Goal: Task Accomplishment & Management: Manage account settings

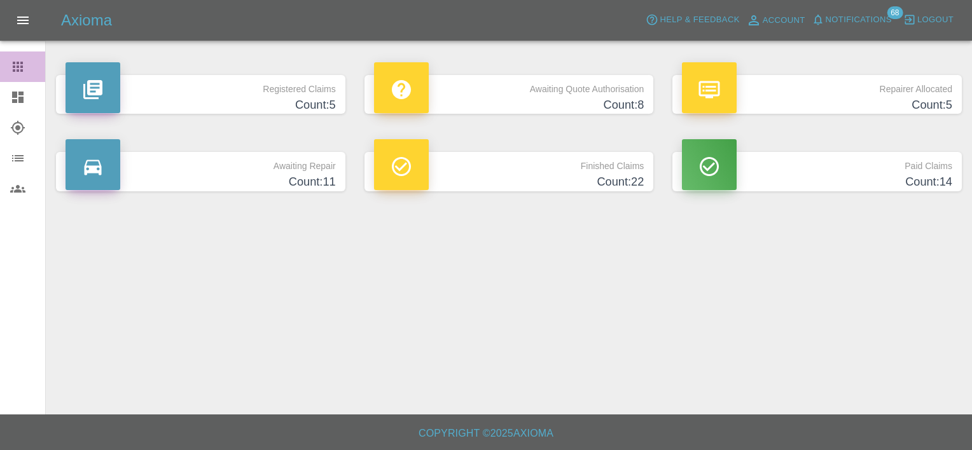
click at [18, 64] on icon at bounding box center [18, 67] width 10 height 10
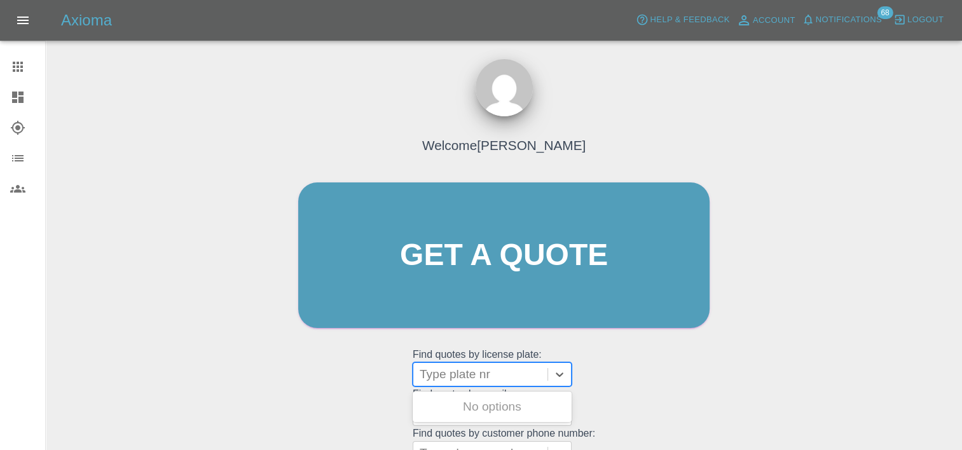
click at [458, 375] on div at bounding box center [480, 375] width 121 height 18
paste input "DT25WBV"
type input "DT25WBV"
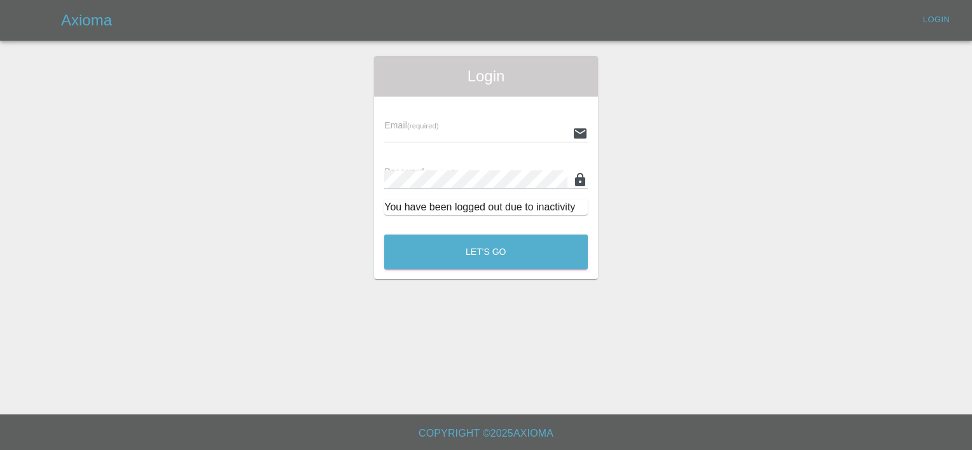
type input "[PERSON_NAME][EMAIL_ADDRESS][PERSON_NAME][DOMAIN_NAME]"
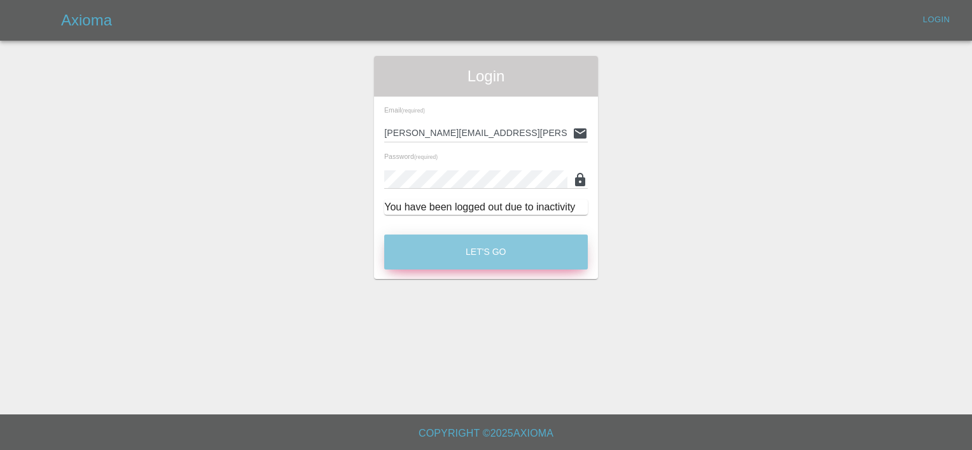
click at [435, 258] on button "Let's Go" at bounding box center [485, 252] width 203 height 35
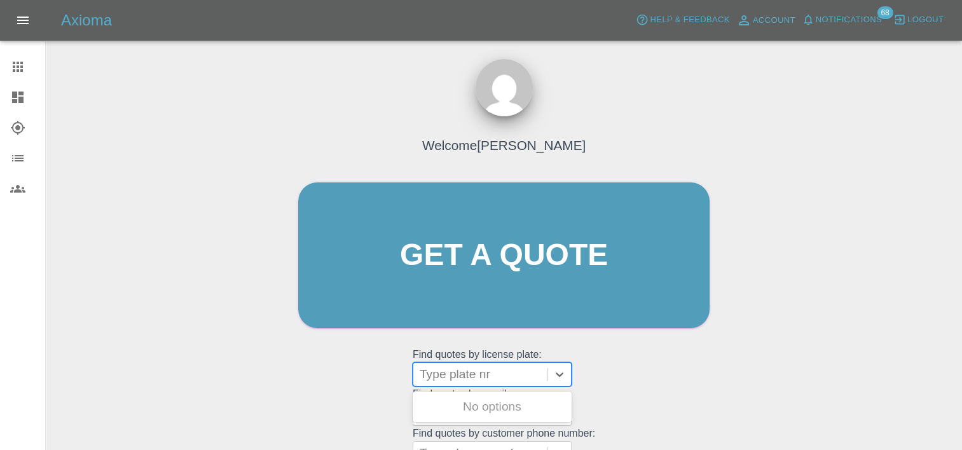
click at [466, 376] on div at bounding box center [480, 375] width 121 height 18
paste input "DT25WBV"
type input "DT25WBV"
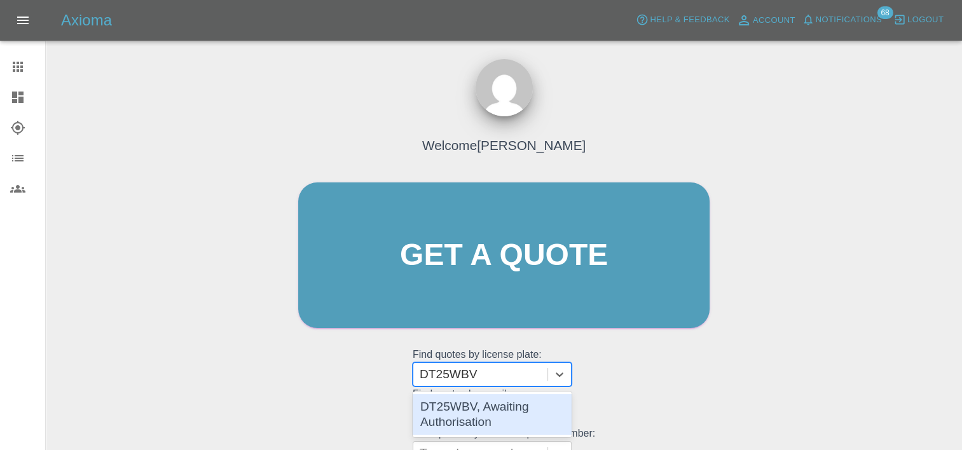
click at [477, 407] on div "DT25WBV, Awaiting Authorisation" at bounding box center [492, 414] width 159 height 41
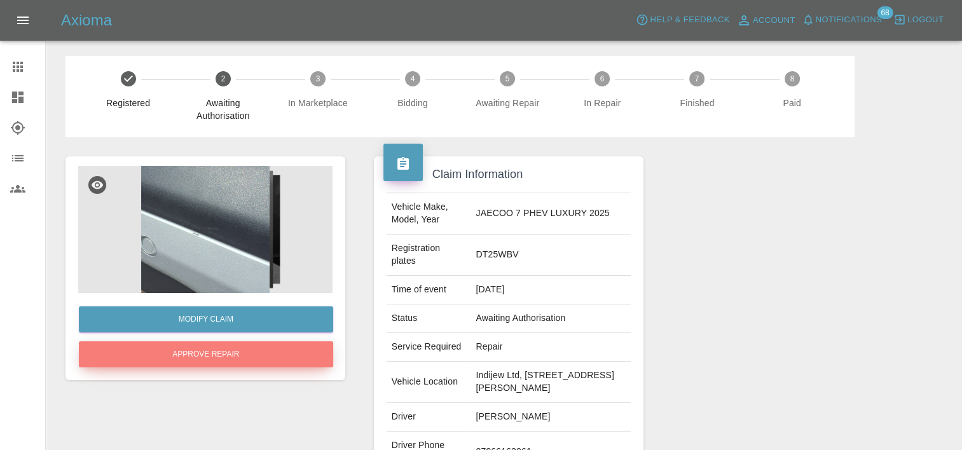
click at [224, 356] on button "Approve Repair" at bounding box center [206, 354] width 254 height 26
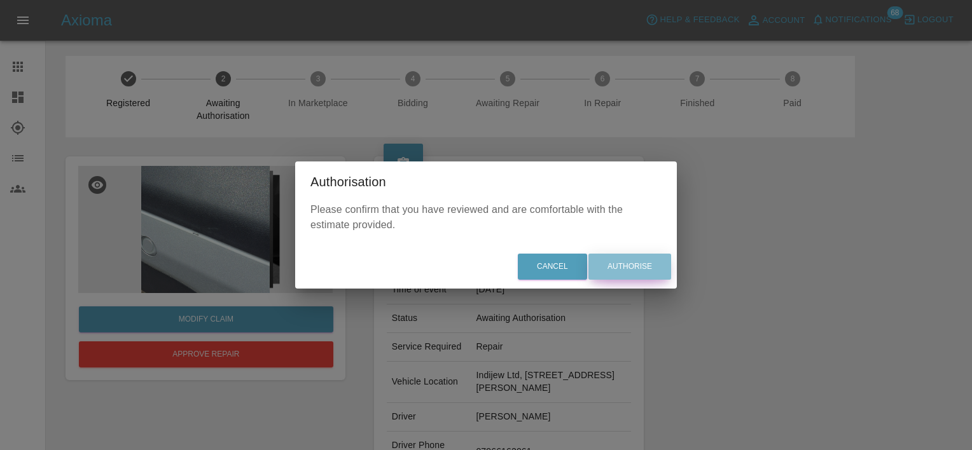
click at [654, 268] on button "Authorise" at bounding box center [629, 267] width 83 height 26
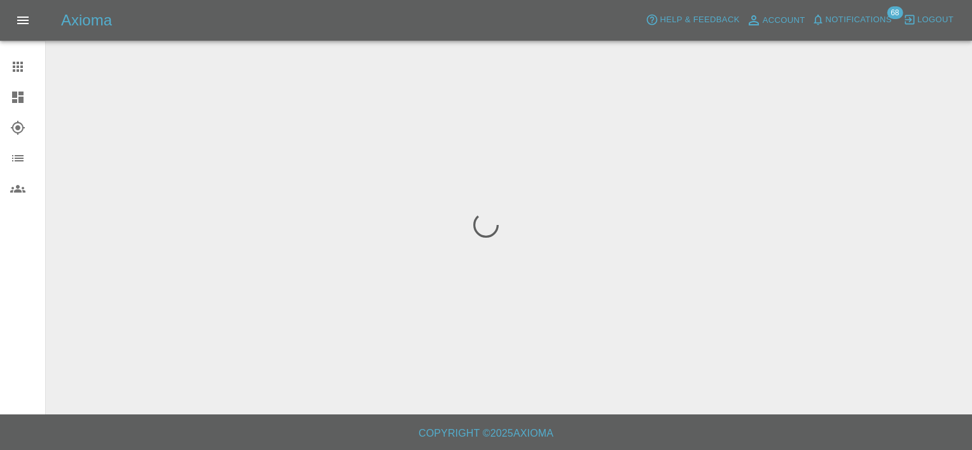
click at [18, 71] on icon at bounding box center [18, 67] width 10 height 10
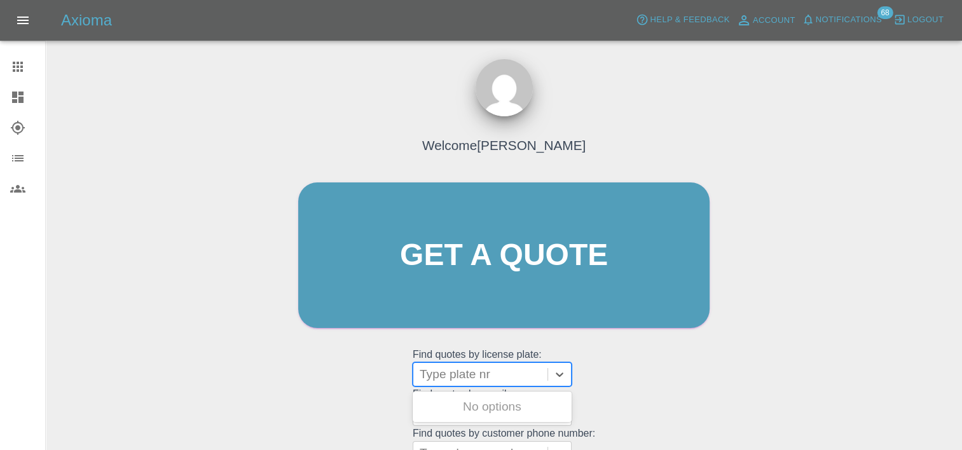
click at [461, 375] on div at bounding box center [480, 375] width 121 height 18
paste input "DU75XTA"
type input "DU75XTA"
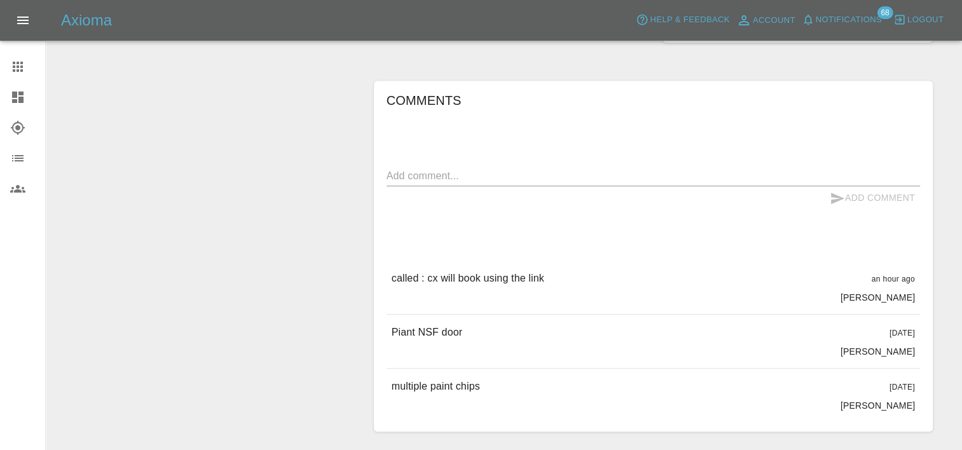
scroll to position [659, 0]
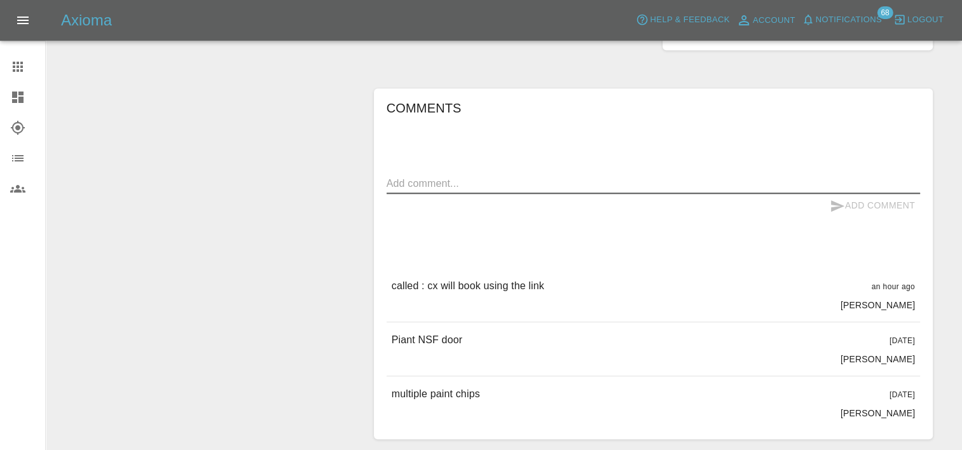
click at [417, 191] on textarea at bounding box center [654, 183] width 534 height 15
type textarea "C"
click at [586, 191] on textarea "customer has advised no link received, ask if you could ring him back" at bounding box center [654, 183] width 534 height 15
type textarea "customer has advised no link received, asked if you could ring him back"
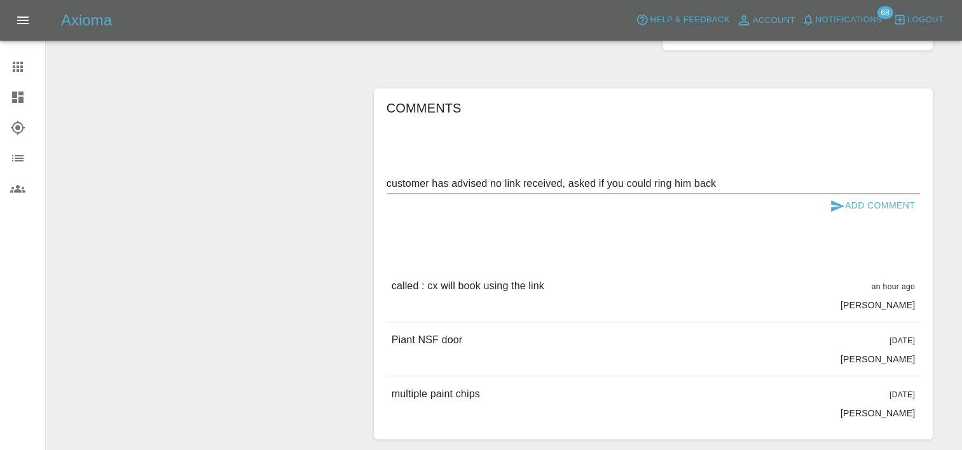
drag, startPoint x: 888, startPoint y: 237, endPoint x: 880, endPoint y: 222, distance: 16.5
click at [880, 222] on div "Comments customer has advised no link received, asked if you could ring him bac…" at bounding box center [654, 264] width 534 height 332
click at [880, 217] on button "Add Comment" at bounding box center [872, 206] width 95 height 24
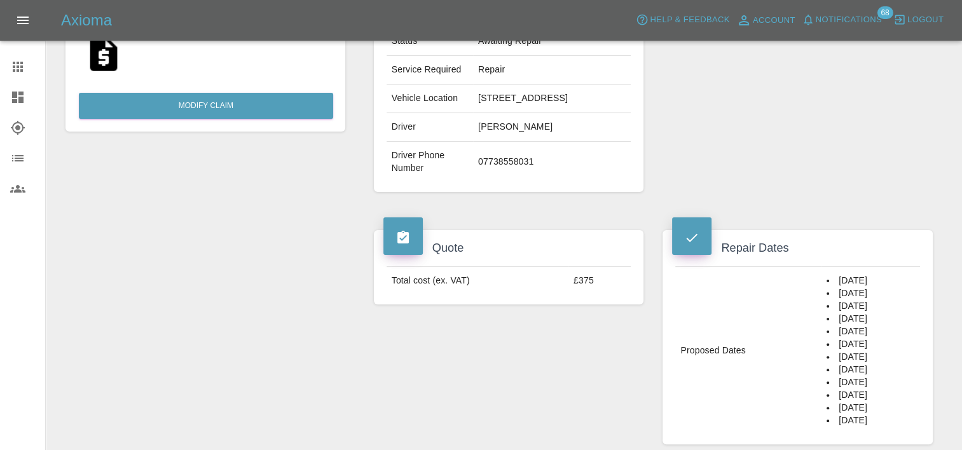
scroll to position [0, 0]
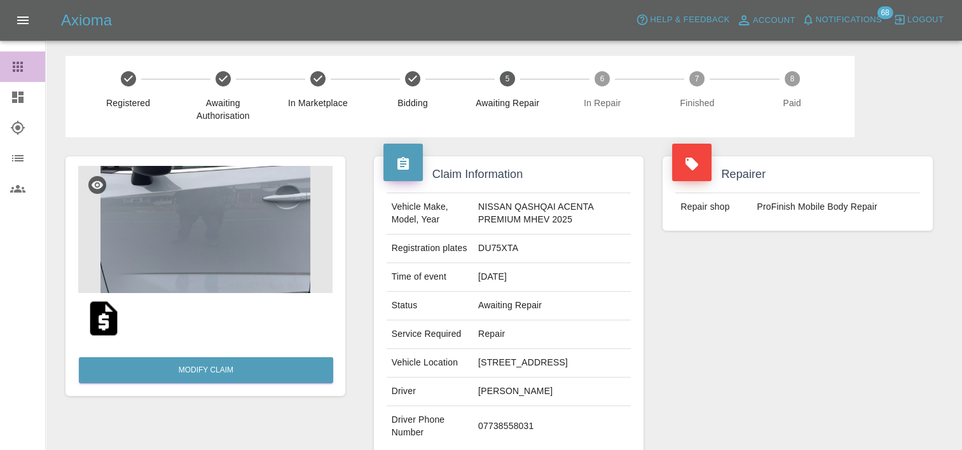
click at [22, 59] on icon at bounding box center [17, 66] width 15 height 15
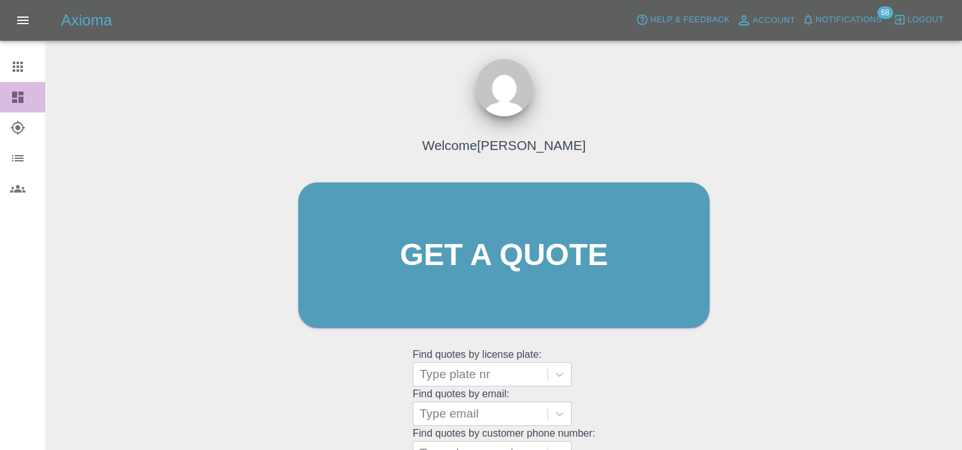
click at [24, 95] on icon at bounding box center [17, 97] width 15 height 15
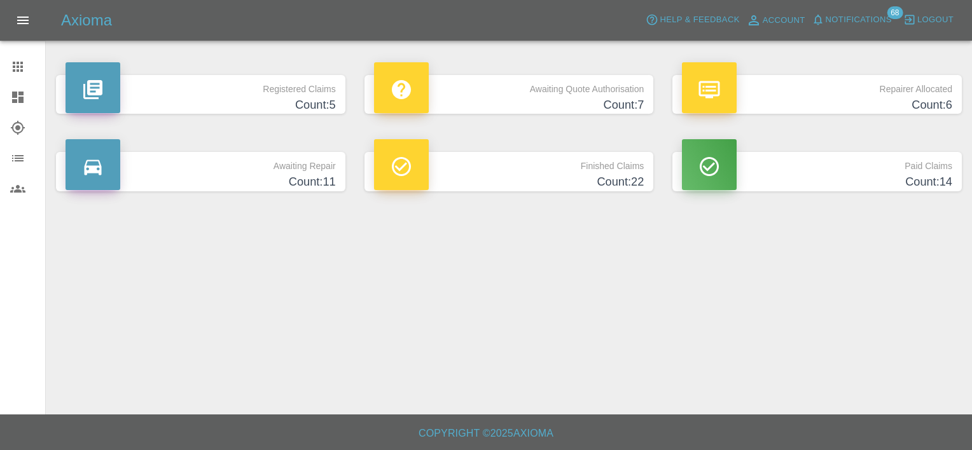
click at [466, 94] on p "Awaiting Quote Authorisation" at bounding box center [509, 86] width 270 height 22
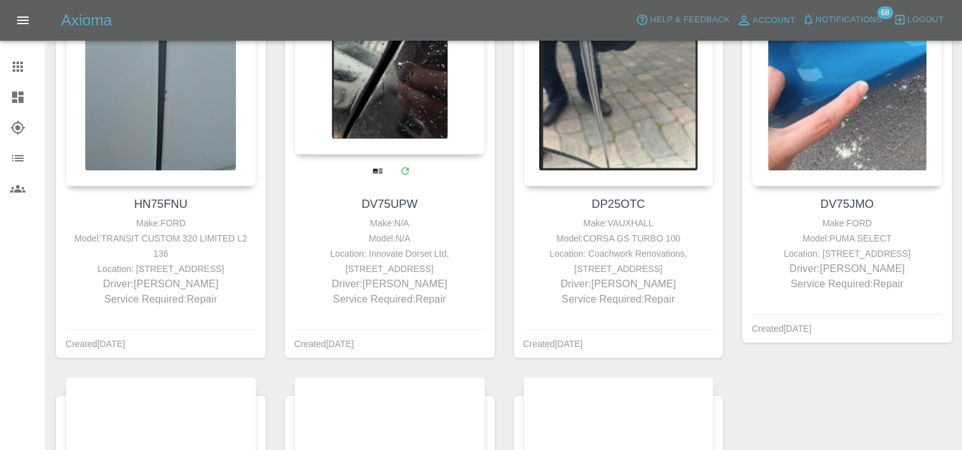
scroll to position [192, 0]
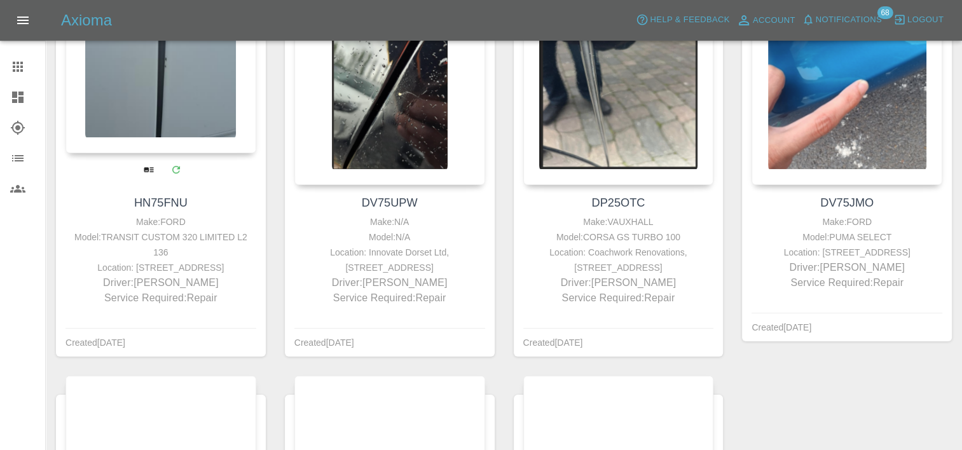
click at [155, 108] on div at bounding box center [160, 61] width 191 height 186
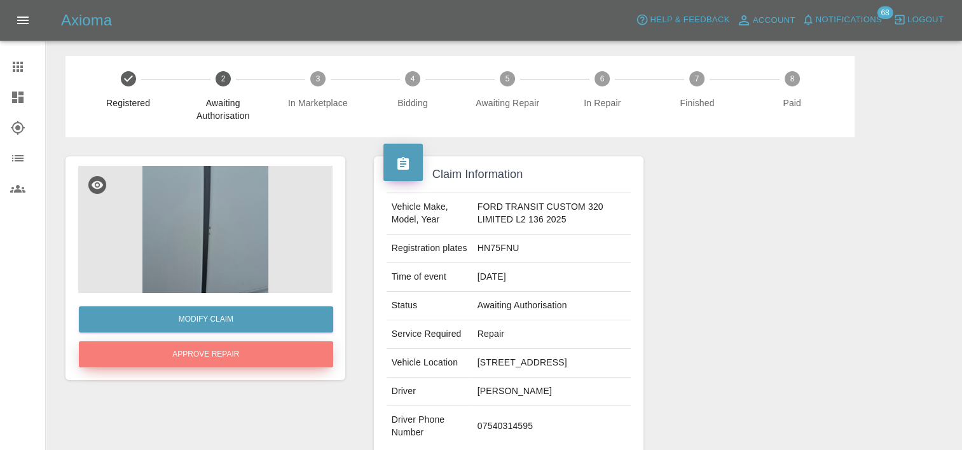
click at [265, 351] on button "Approve Repair" at bounding box center [206, 354] width 254 height 26
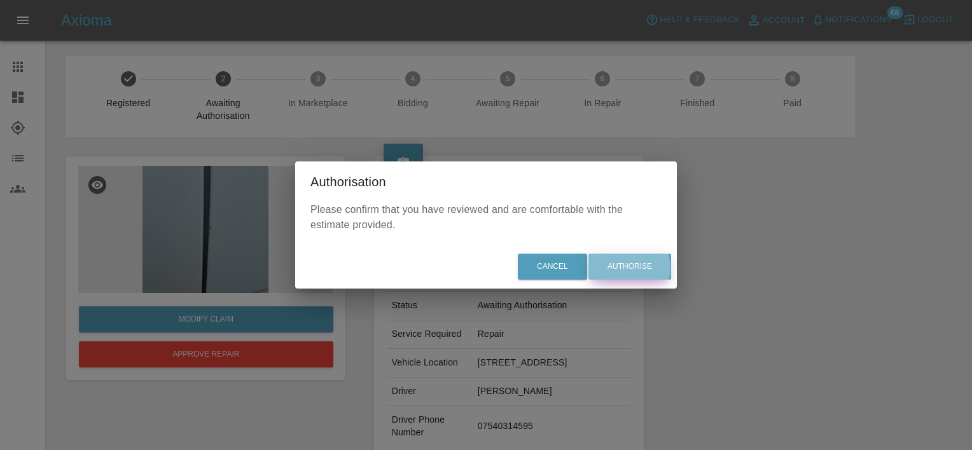
click at [628, 268] on button "Authorise" at bounding box center [629, 267] width 83 height 26
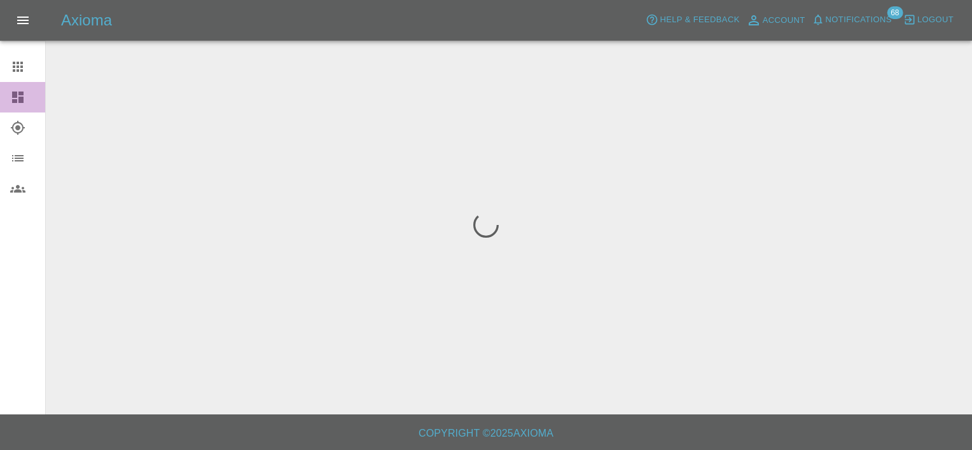
click at [10, 104] on link "Dashboard" at bounding box center [22, 97] width 45 height 31
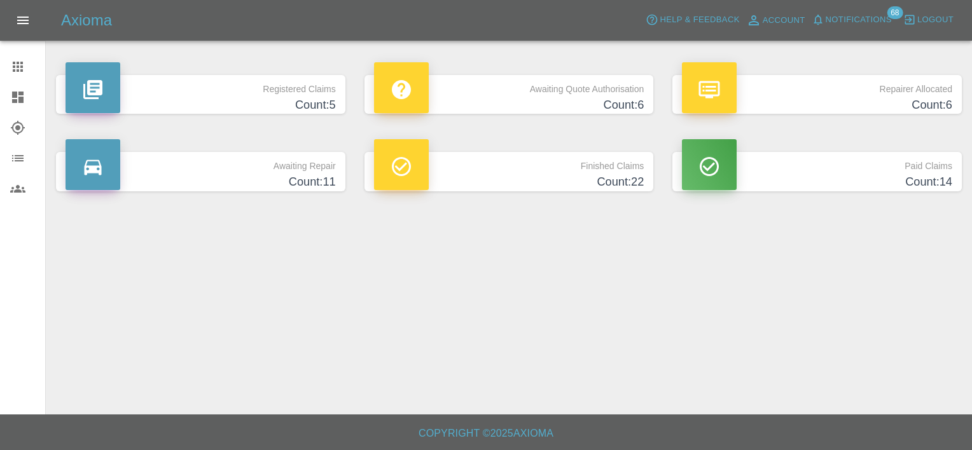
click at [431, 95] on p "Awaiting Quote Authorisation" at bounding box center [509, 86] width 270 height 22
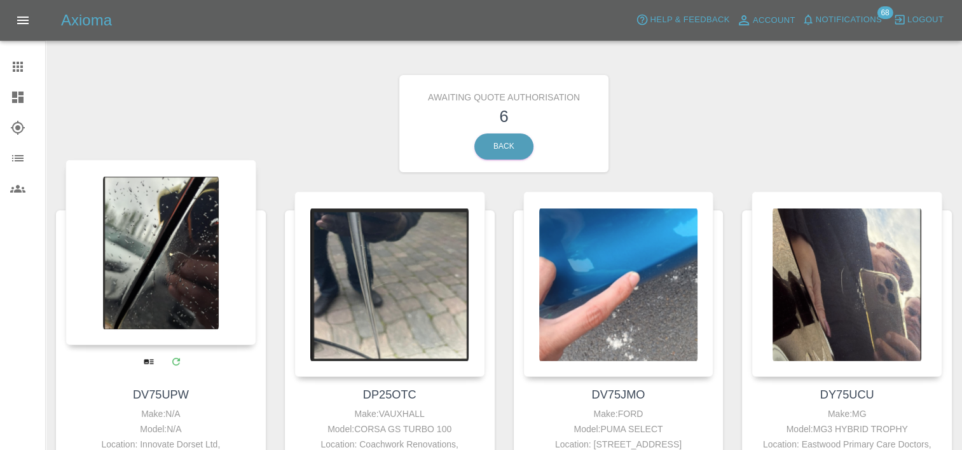
click at [151, 280] on div at bounding box center [160, 253] width 191 height 186
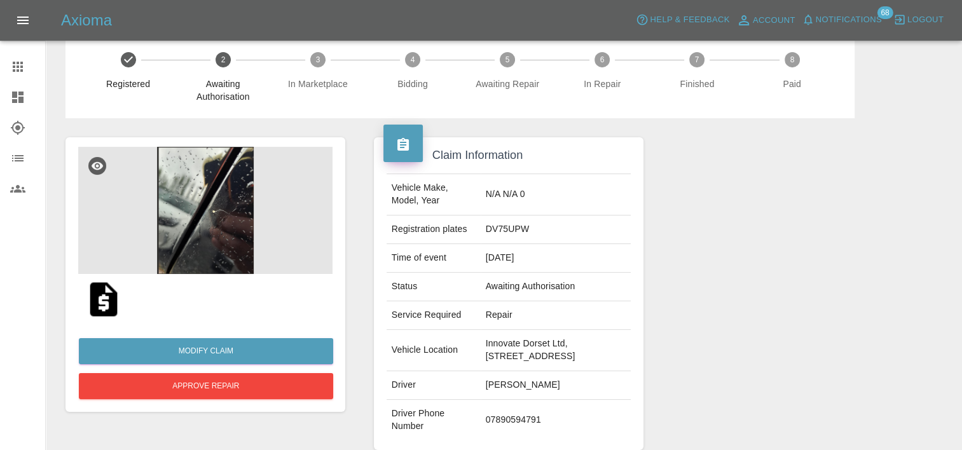
scroll to position [10, 0]
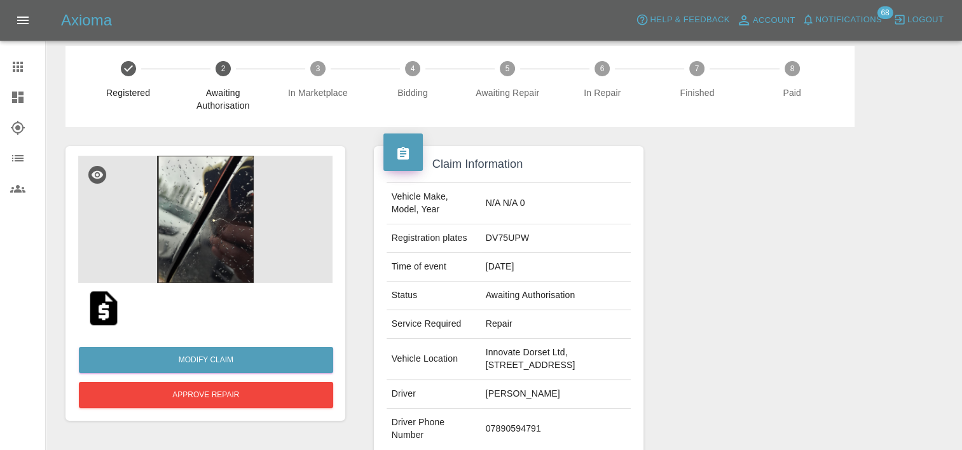
click at [199, 226] on img at bounding box center [205, 219] width 254 height 127
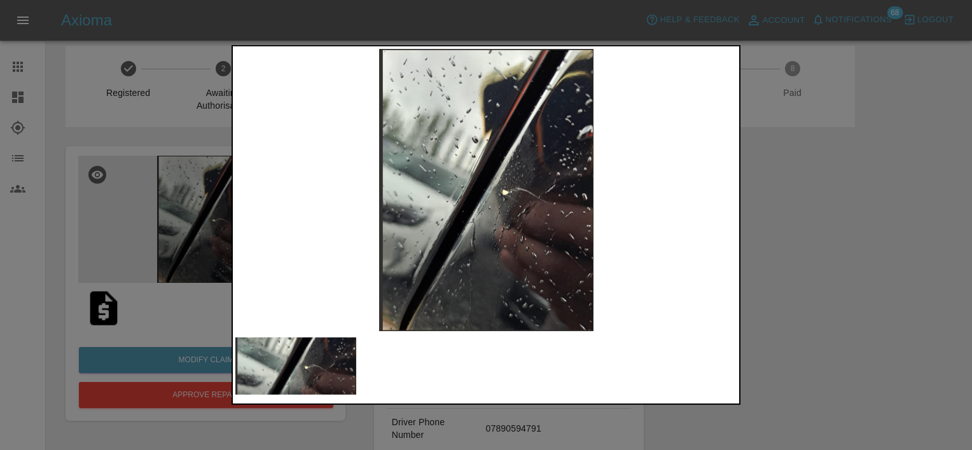
click at [748, 217] on div at bounding box center [486, 225] width 972 height 450
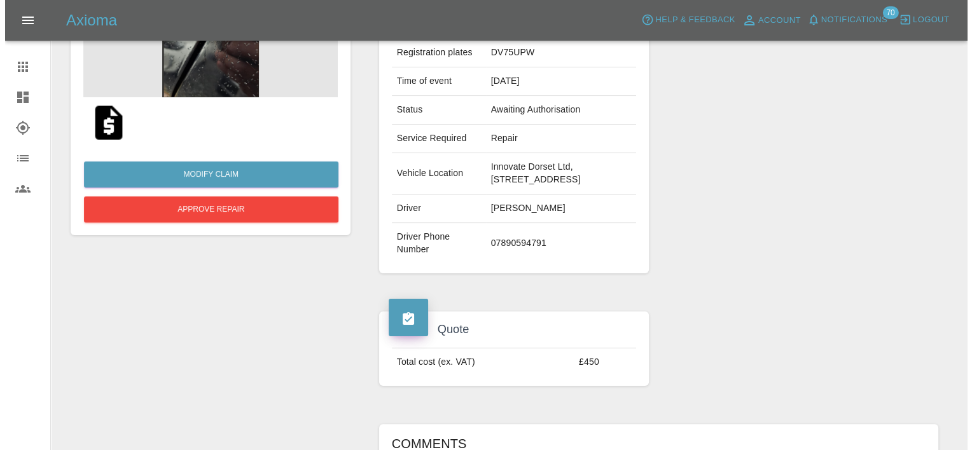
scroll to position [109, 0]
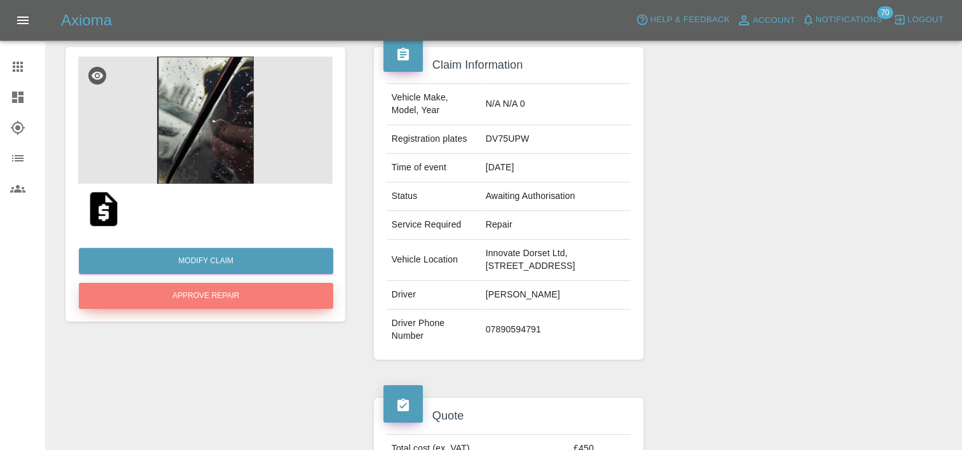
click at [214, 287] on button "Approve Repair" at bounding box center [206, 296] width 254 height 26
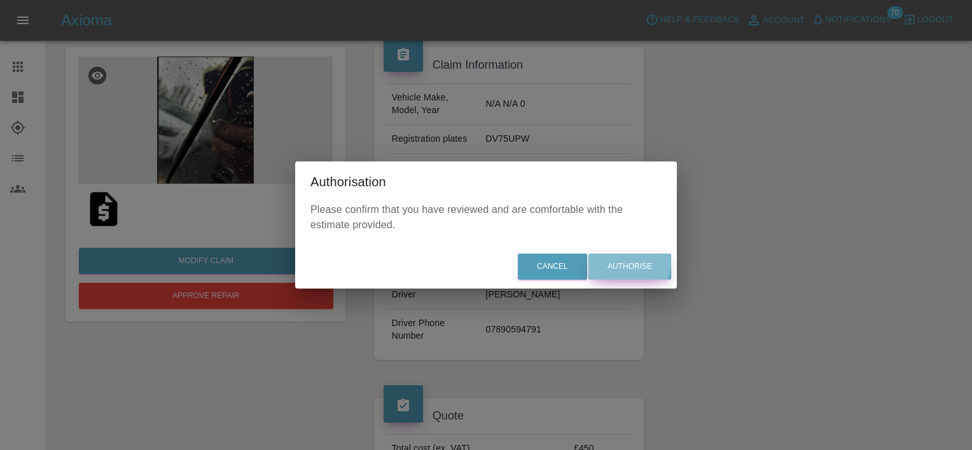
click at [624, 263] on button "Authorise" at bounding box center [629, 267] width 83 height 26
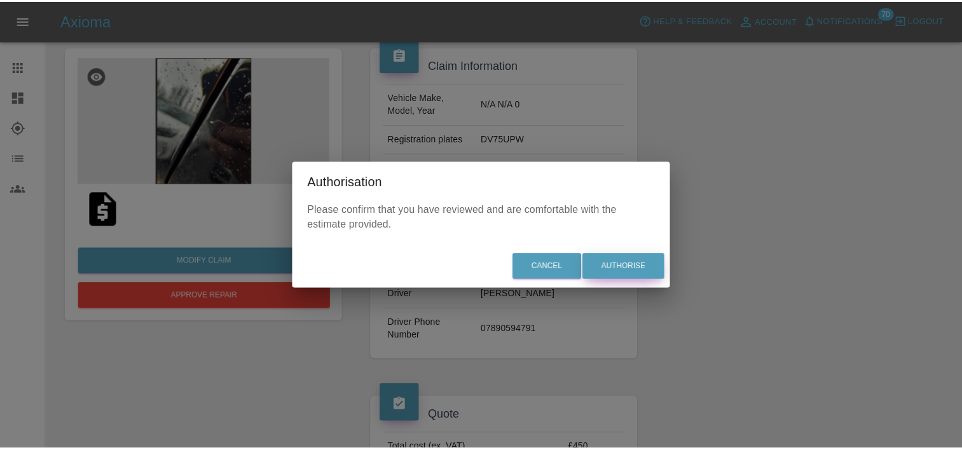
scroll to position [0, 0]
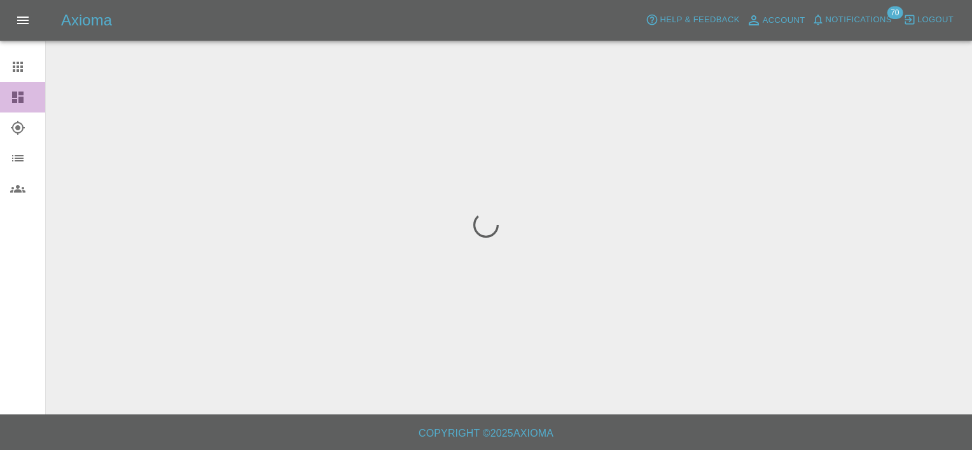
click at [22, 85] on link "Dashboard" at bounding box center [22, 97] width 45 height 31
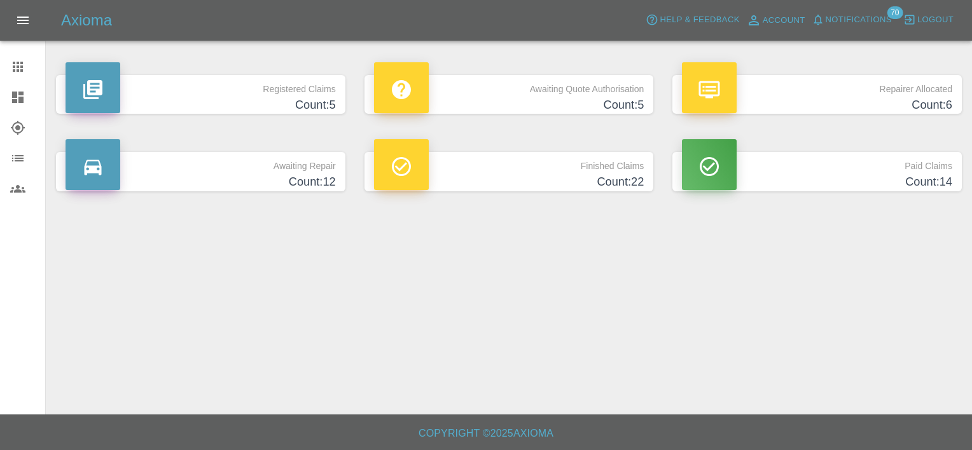
click at [509, 85] on p "Awaiting Quote Authorisation" at bounding box center [509, 86] width 270 height 22
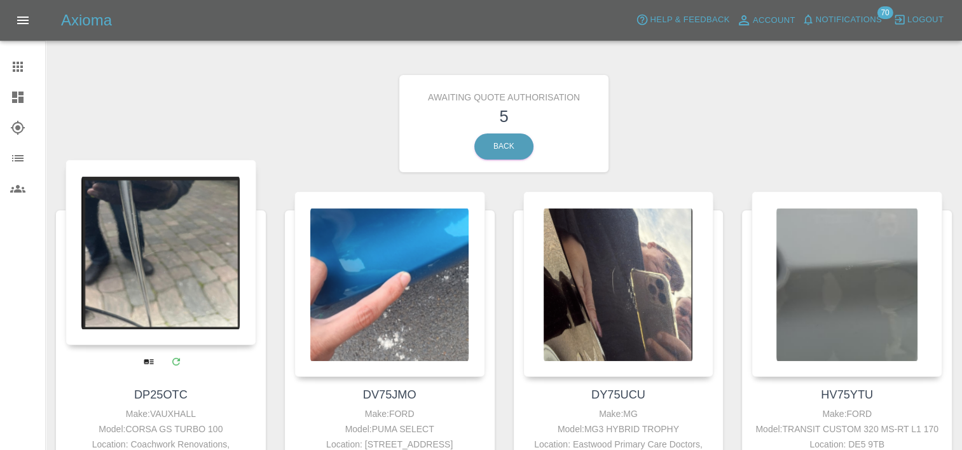
click at [170, 293] on div at bounding box center [160, 253] width 191 height 186
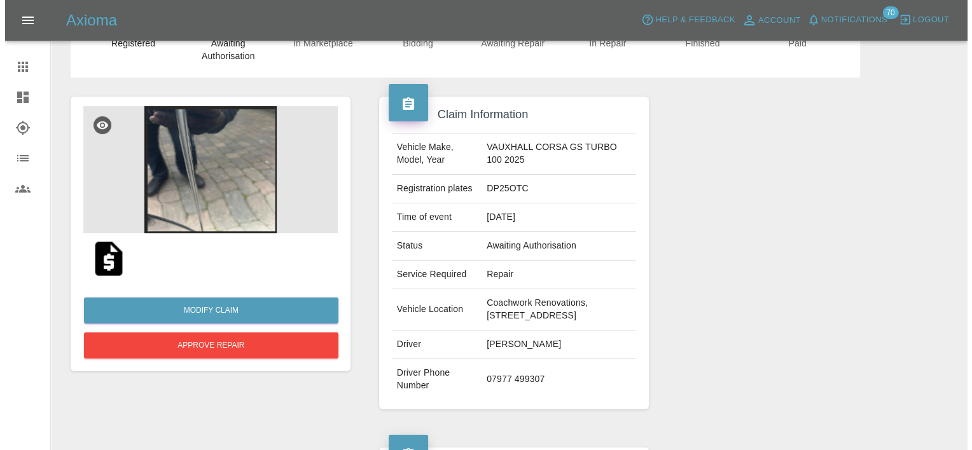
scroll to position [53, 0]
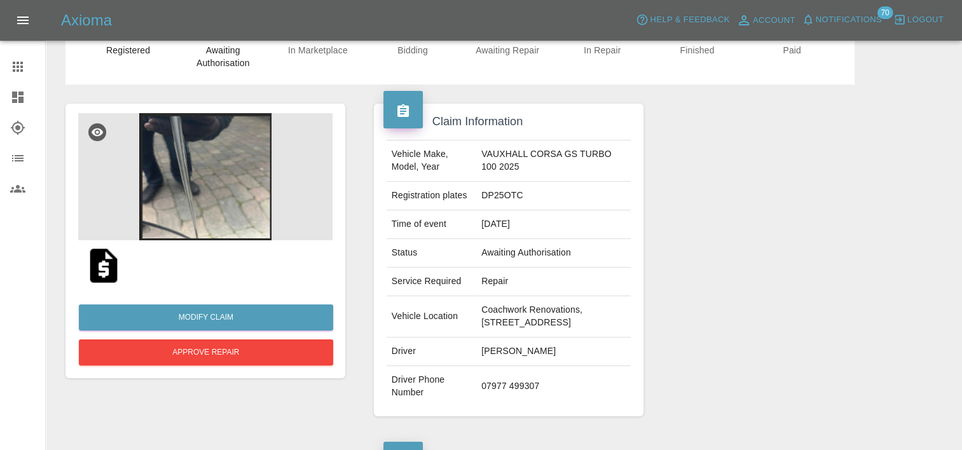
click at [245, 160] on img at bounding box center [205, 176] width 254 height 127
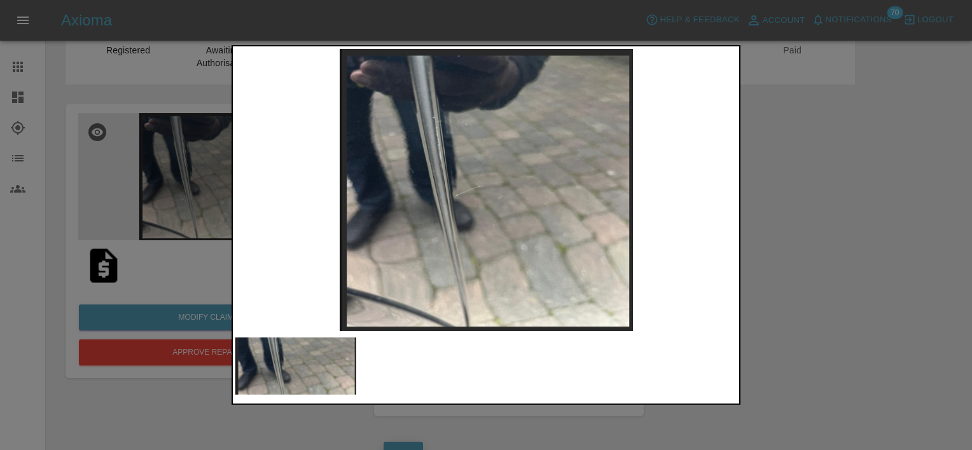
click at [102, 445] on div at bounding box center [486, 225] width 972 height 450
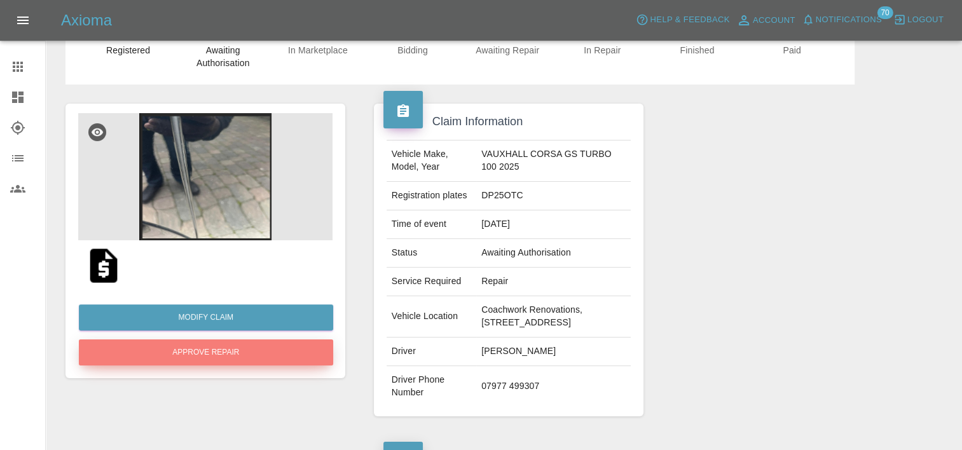
click at [217, 359] on button "Approve Repair" at bounding box center [206, 353] width 254 height 26
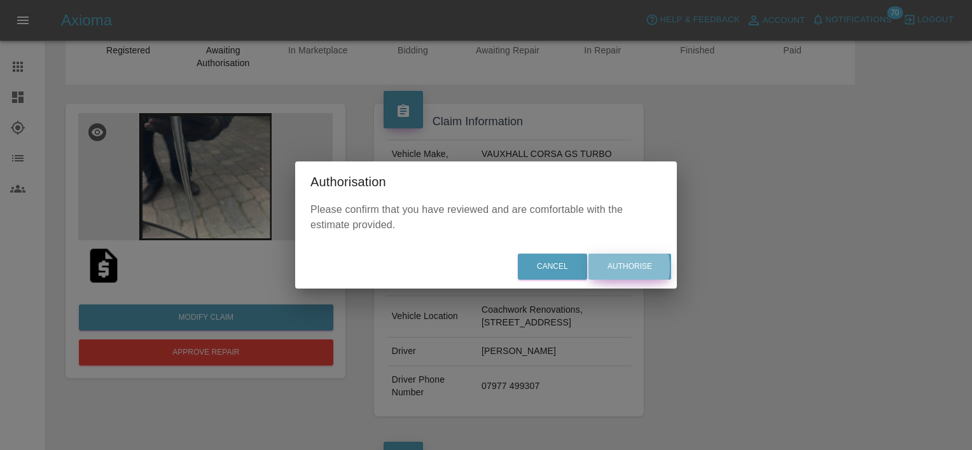
click at [616, 268] on button "Authorise" at bounding box center [629, 267] width 83 height 26
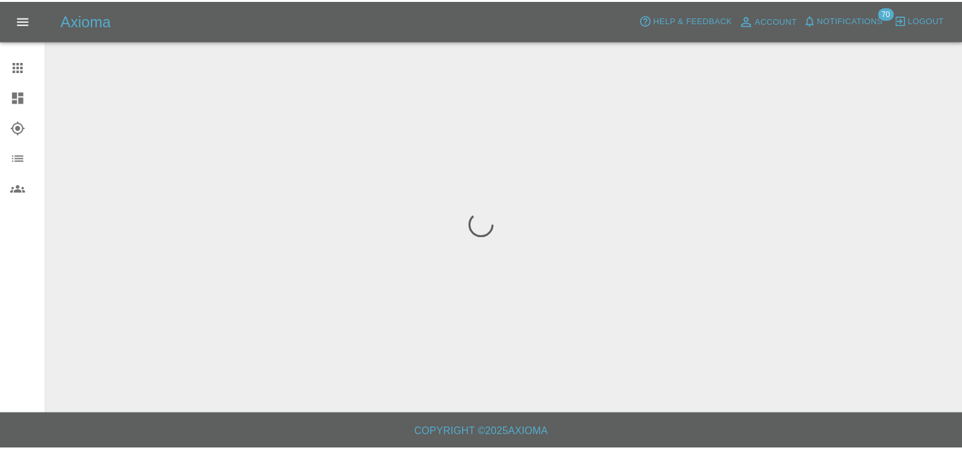
scroll to position [0, 0]
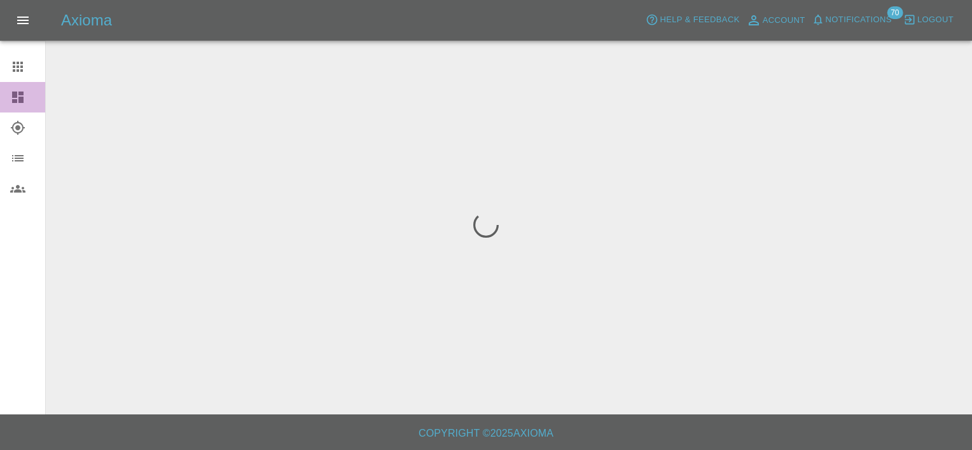
click at [22, 99] on icon at bounding box center [17, 97] width 11 height 11
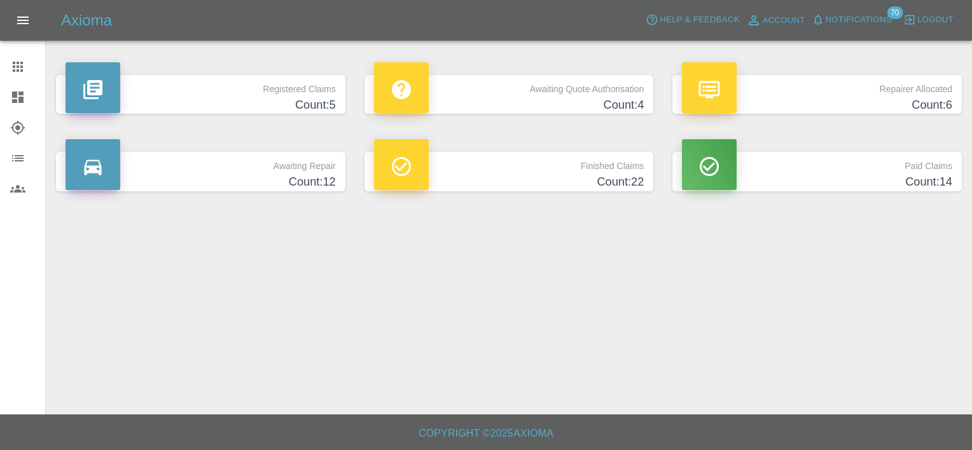
click at [518, 90] on p "Awaiting Quote Authorisation" at bounding box center [509, 86] width 270 height 22
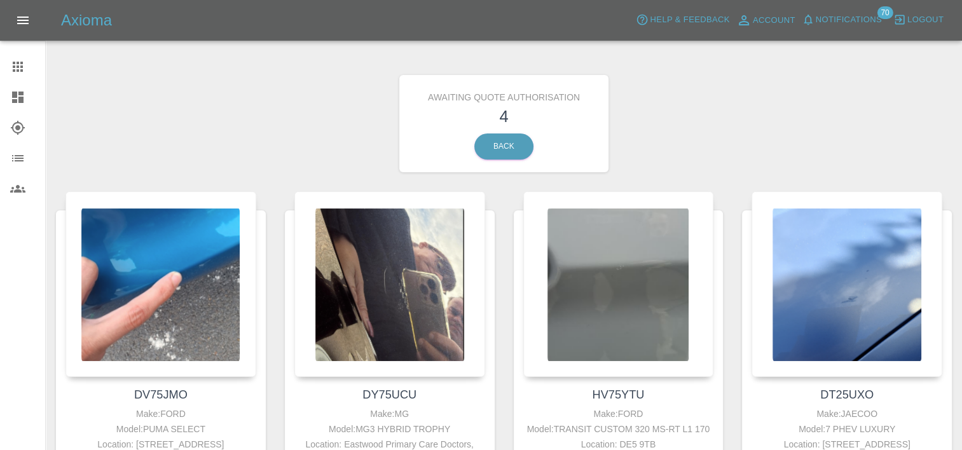
scroll to position [168, 0]
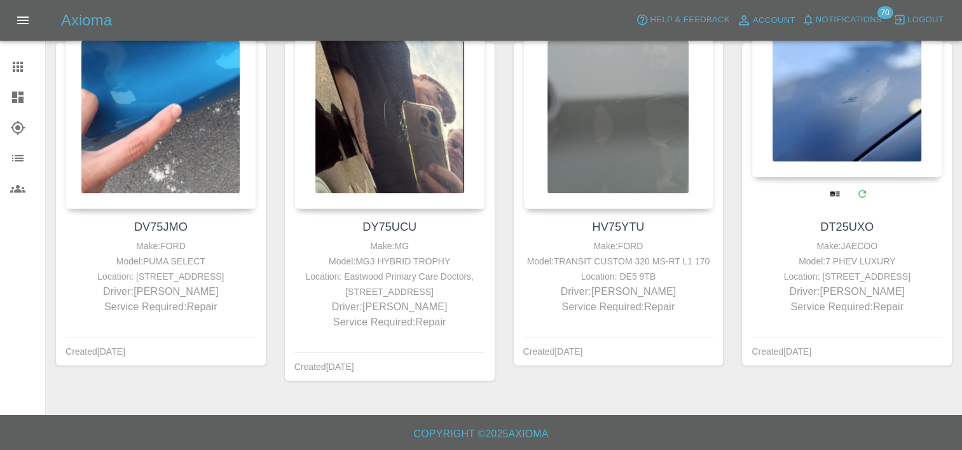
click at [918, 157] on div at bounding box center [847, 85] width 191 height 186
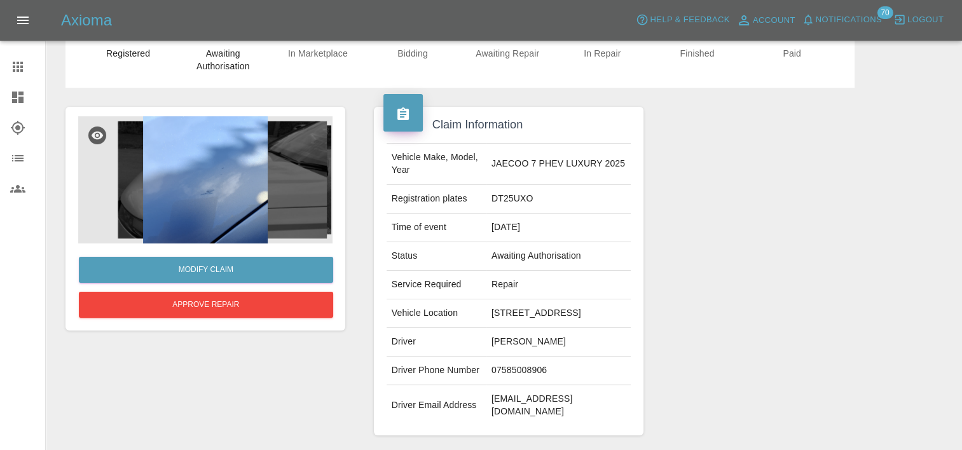
scroll to position [48, 0]
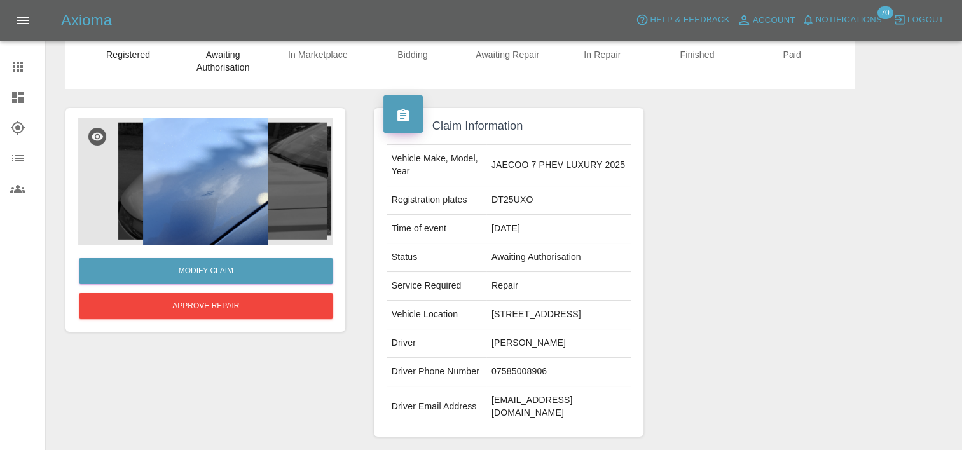
click at [254, 201] on img at bounding box center [205, 181] width 254 height 127
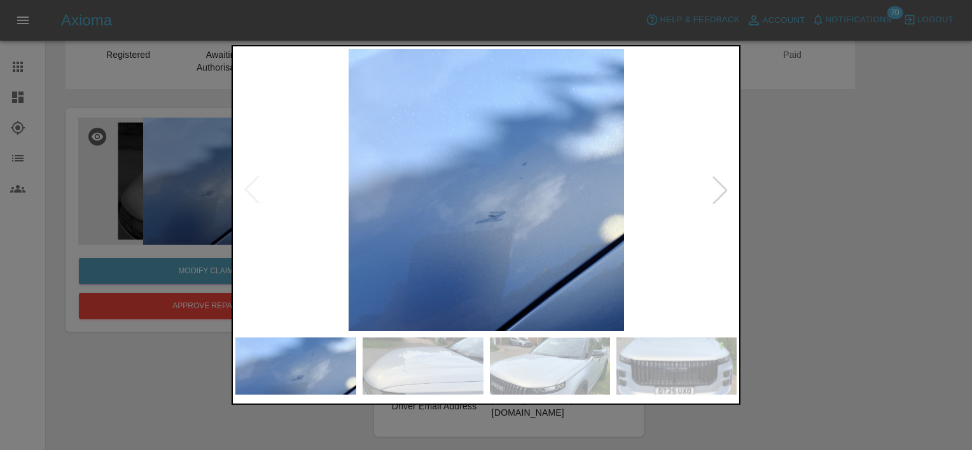
click at [705, 201] on img at bounding box center [486, 190] width 502 height 282
click at [733, 197] on div at bounding box center [720, 190] width 28 height 28
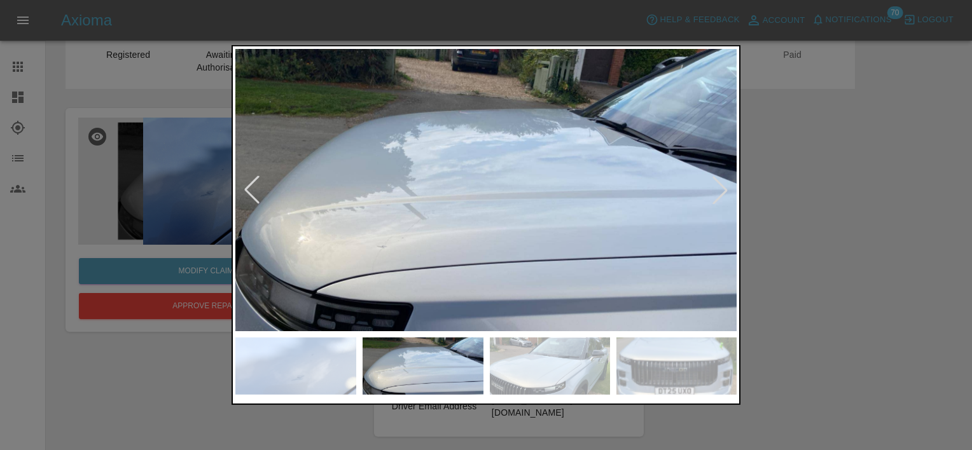
click at [733, 197] on div at bounding box center [720, 190] width 28 height 28
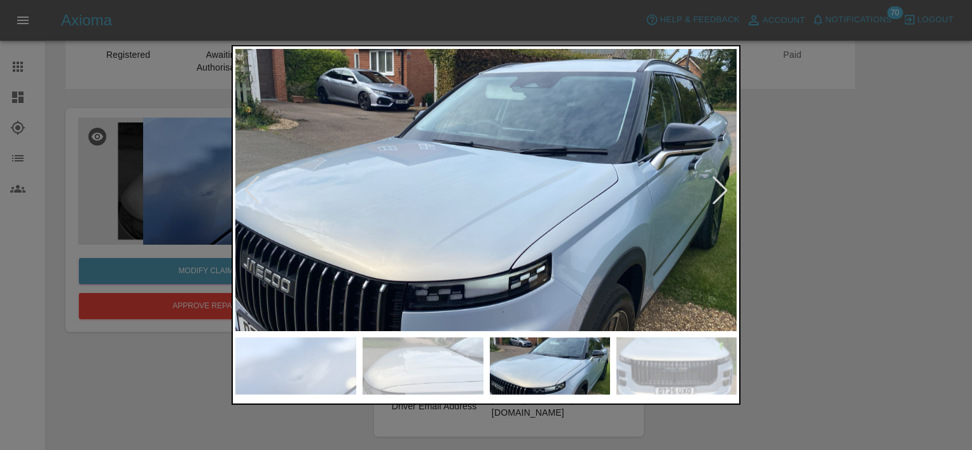
click at [733, 197] on div at bounding box center [720, 190] width 28 height 28
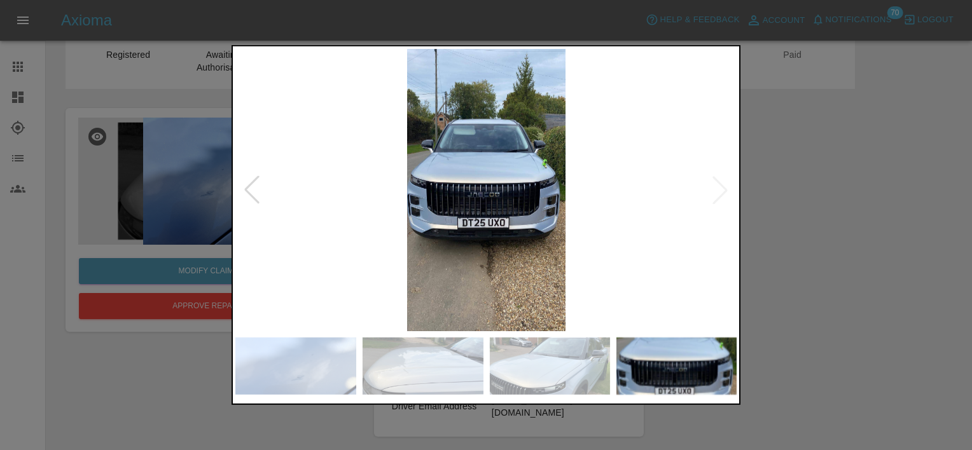
click at [733, 197] on img at bounding box center [486, 190] width 502 height 282
click at [781, 210] on div at bounding box center [486, 225] width 972 height 450
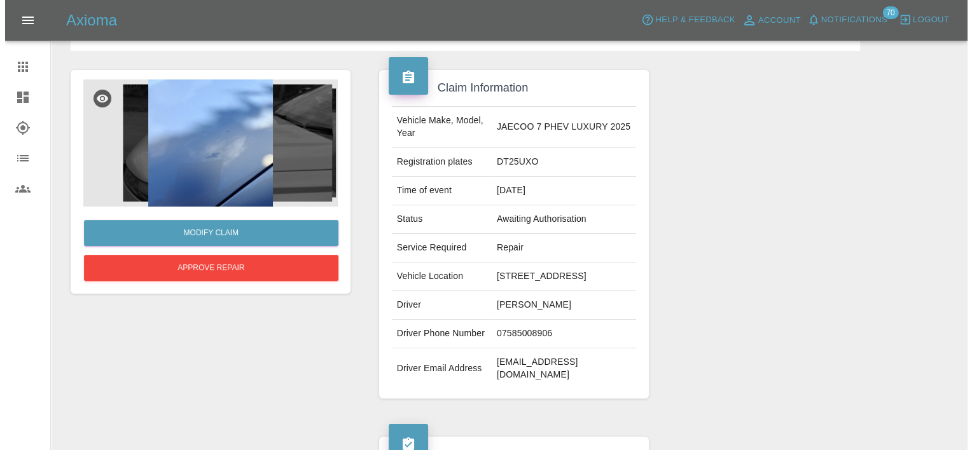
scroll to position [78, 0]
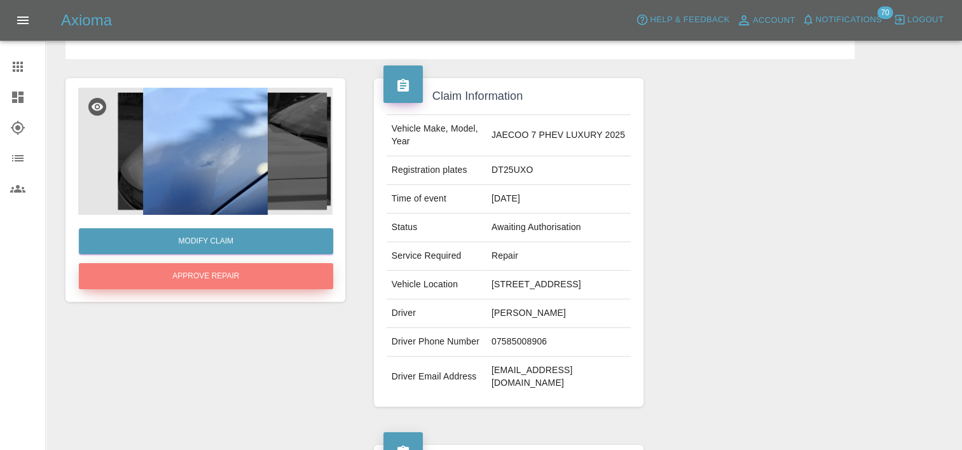
click at [224, 282] on button "Approve Repair" at bounding box center [206, 276] width 254 height 26
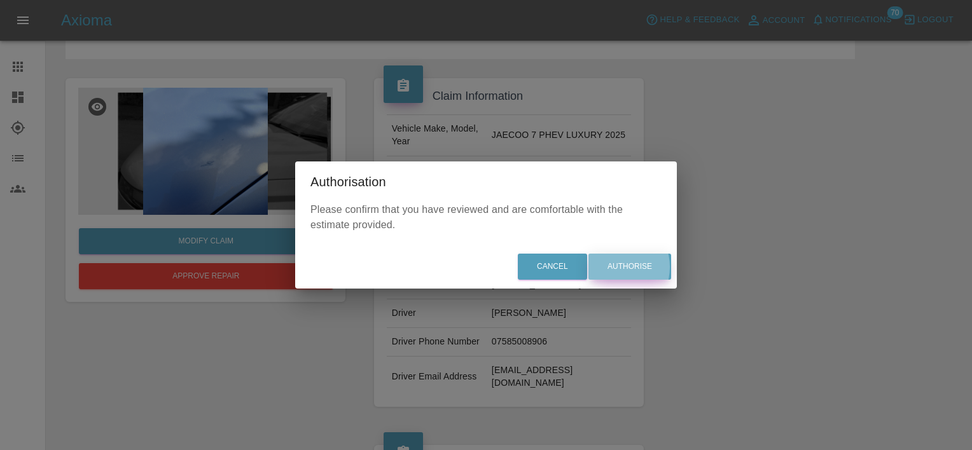
click at [616, 267] on button "Authorise" at bounding box center [629, 267] width 83 height 26
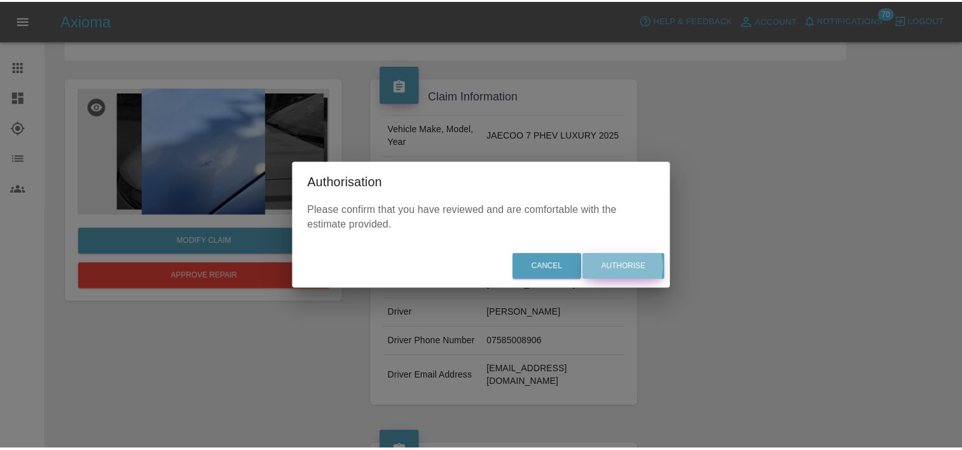
scroll to position [0, 0]
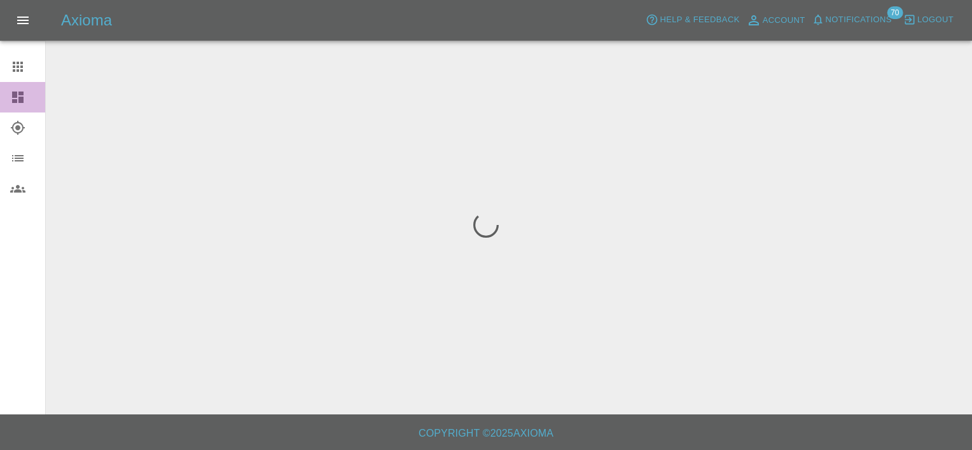
click at [8, 93] on link "Dashboard" at bounding box center [22, 97] width 45 height 31
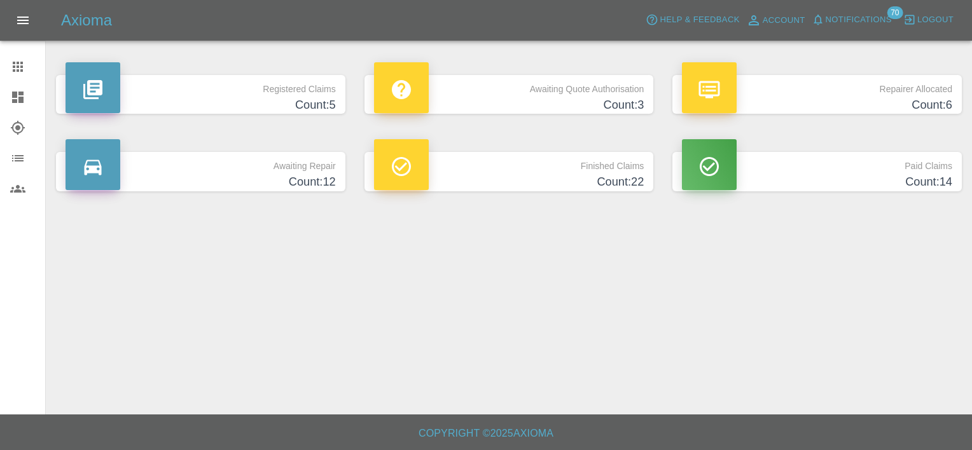
click at [543, 109] on h4 "Count: 3" at bounding box center [509, 105] width 270 height 17
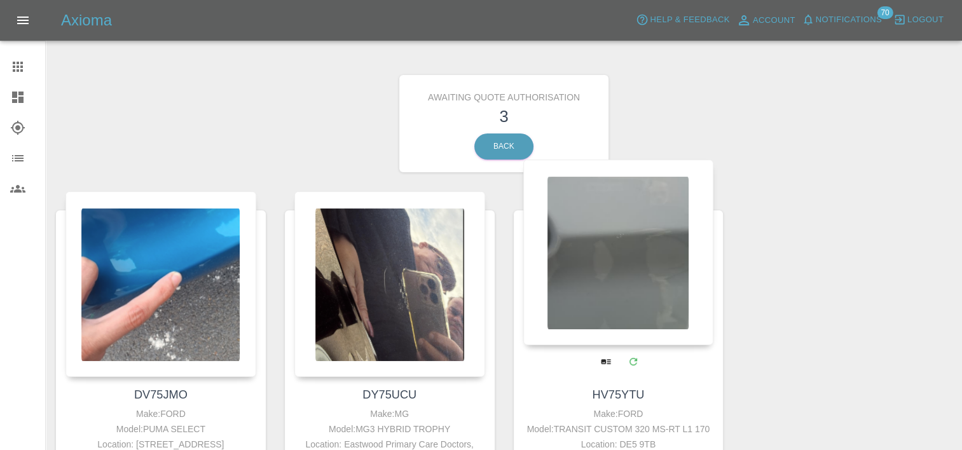
click at [629, 244] on div at bounding box center [618, 253] width 191 height 186
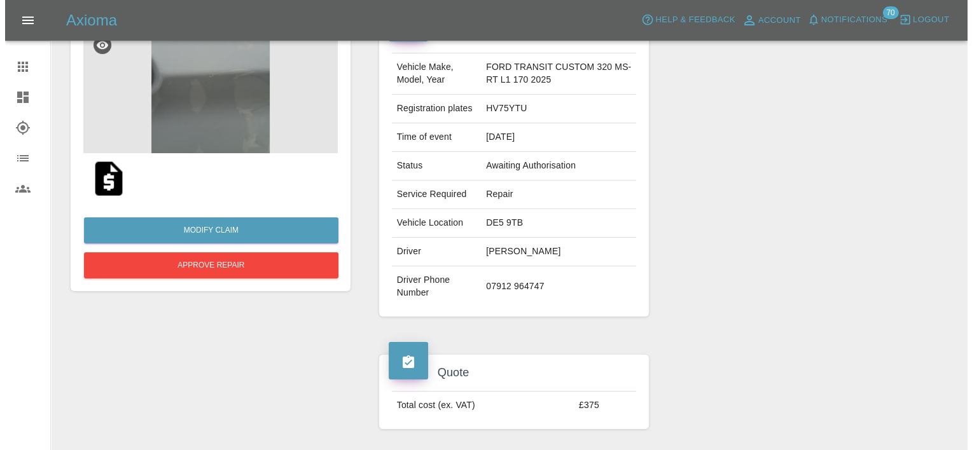
scroll to position [117, 0]
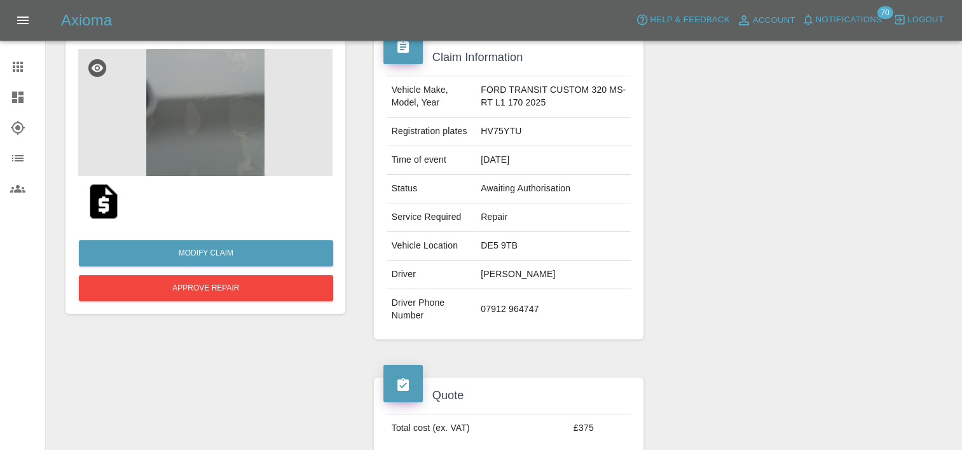
click at [239, 127] on img at bounding box center [205, 112] width 254 height 127
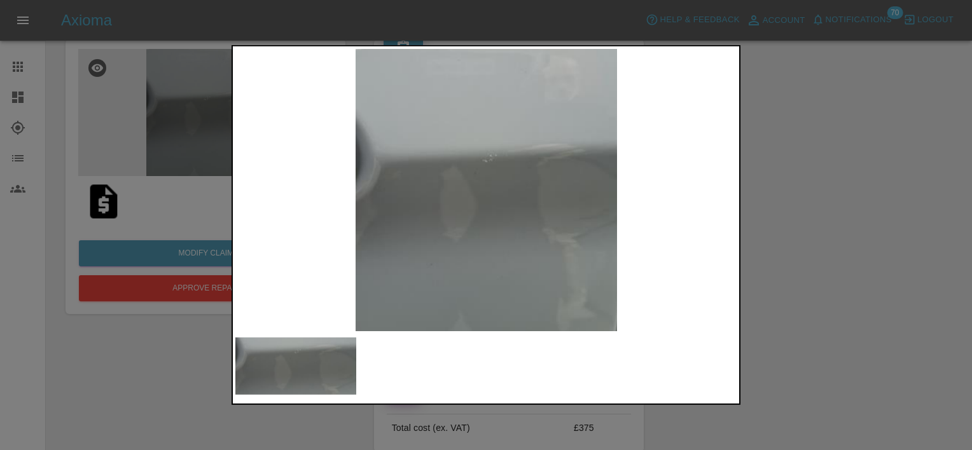
click at [814, 141] on div at bounding box center [486, 225] width 972 height 450
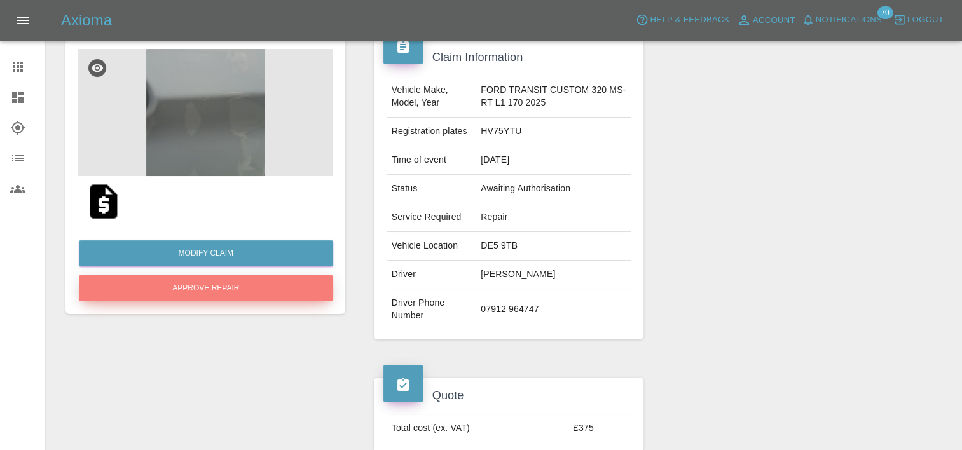
click at [240, 296] on button "Approve Repair" at bounding box center [206, 288] width 254 height 26
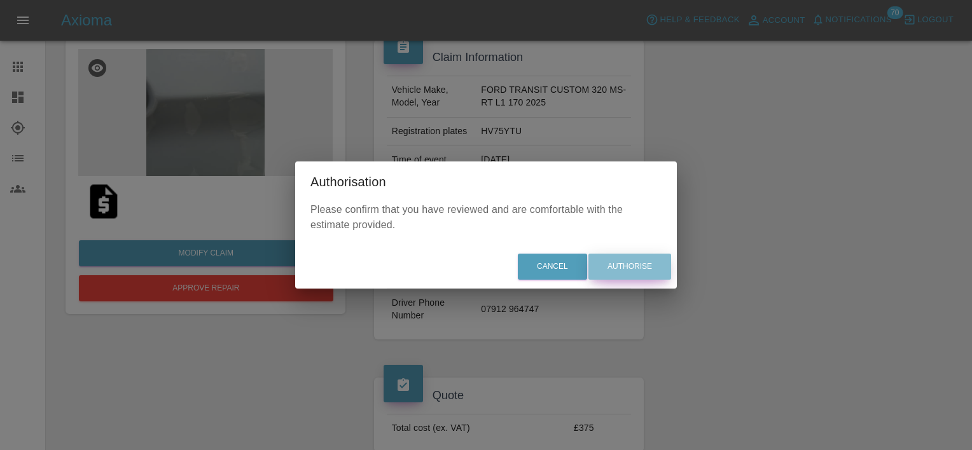
click at [635, 262] on button "Authorise" at bounding box center [629, 267] width 83 height 26
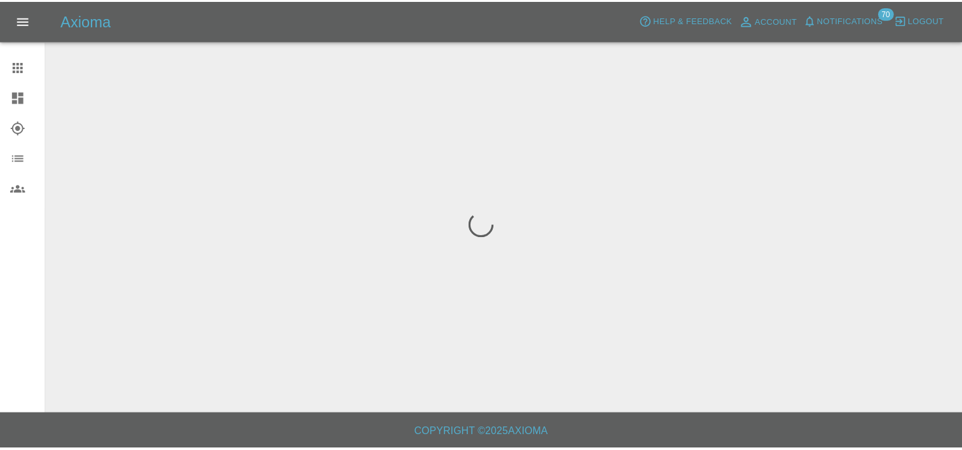
scroll to position [0, 0]
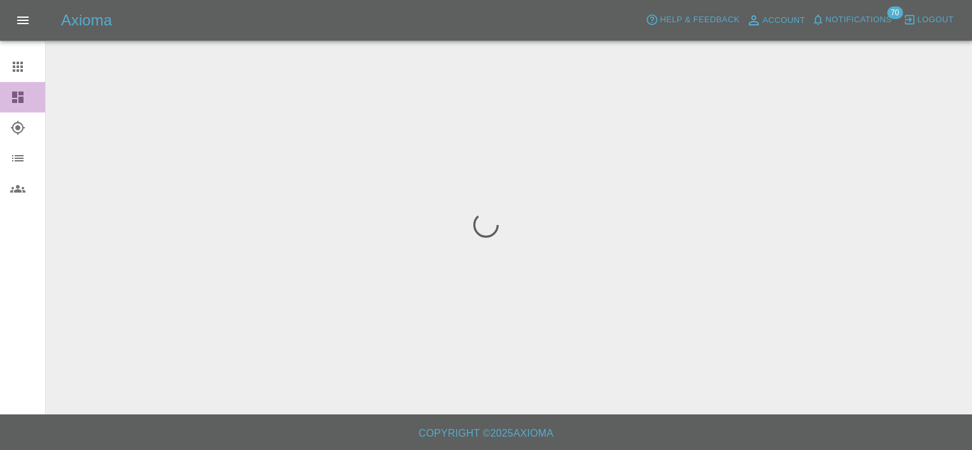
click at [25, 95] on icon at bounding box center [17, 97] width 15 height 15
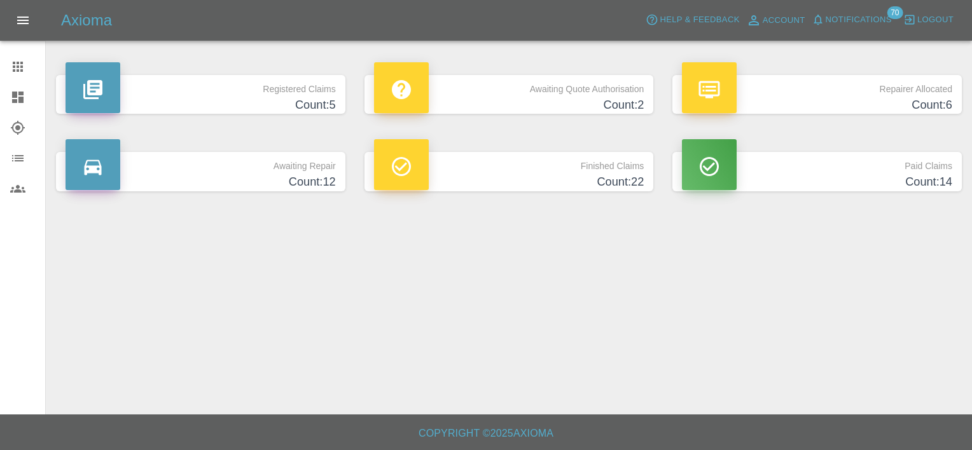
click at [499, 107] on h4 "Count: 2" at bounding box center [509, 105] width 270 height 17
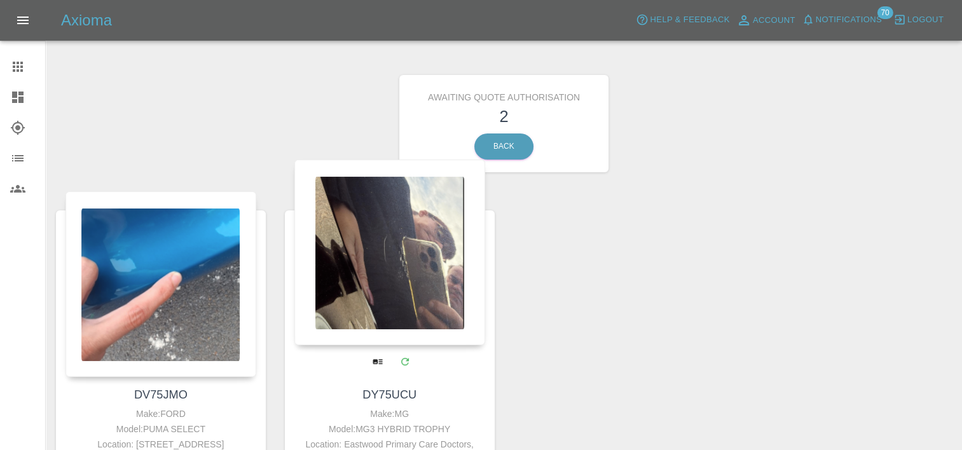
click at [382, 338] on div at bounding box center [389, 253] width 191 height 186
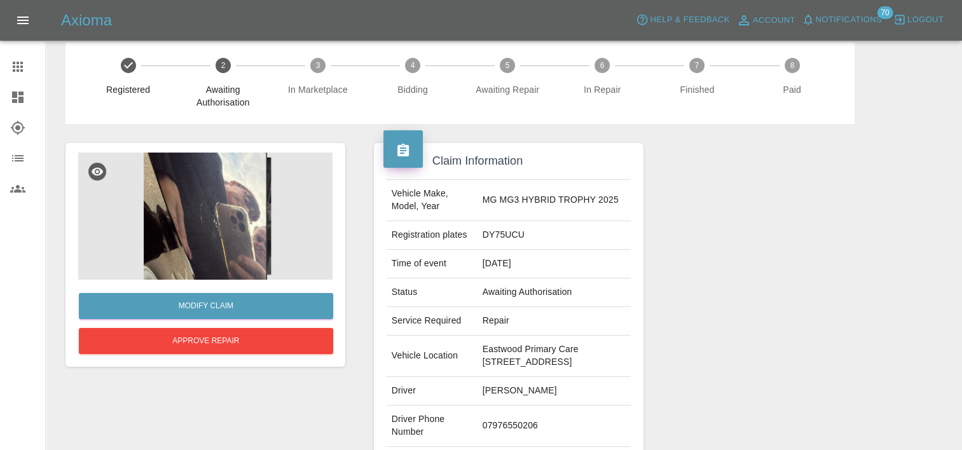
scroll to position [13, 0]
click at [235, 220] on img at bounding box center [205, 216] width 254 height 127
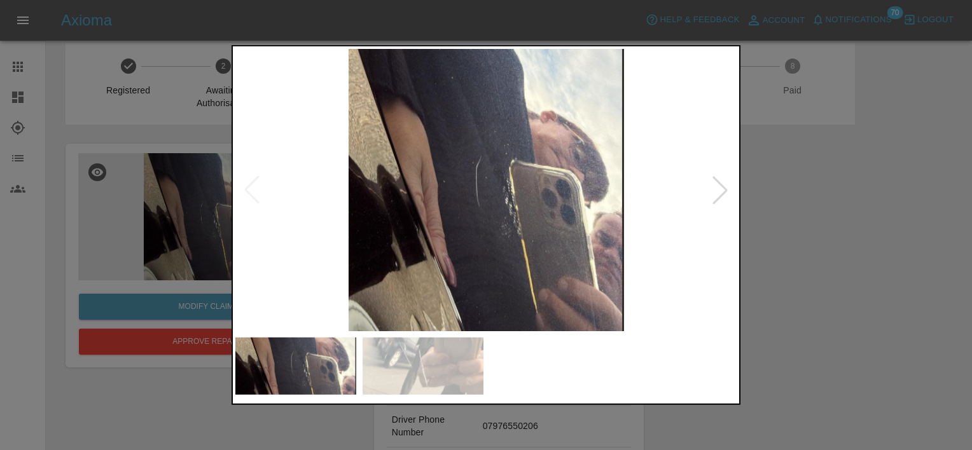
click at [679, 198] on img at bounding box center [486, 190] width 502 height 282
click at [714, 193] on div at bounding box center [720, 190] width 28 height 28
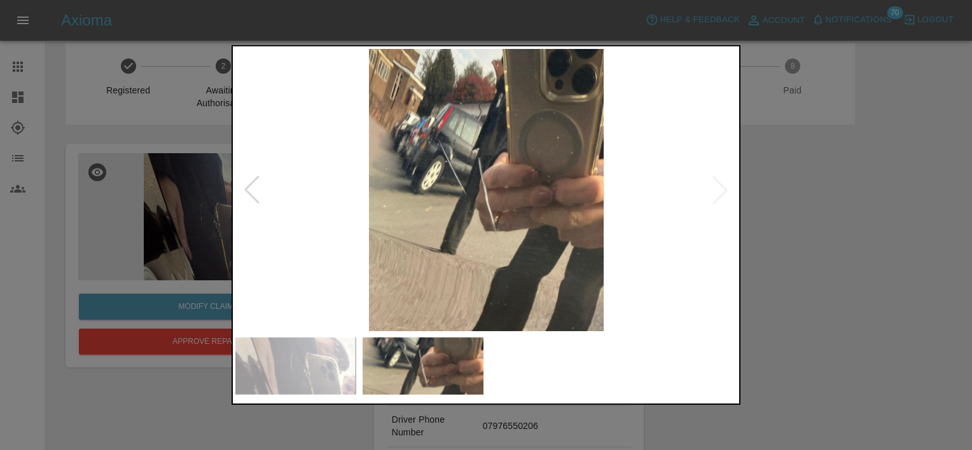
click at [804, 219] on div at bounding box center [486, 225] width 972 height 450
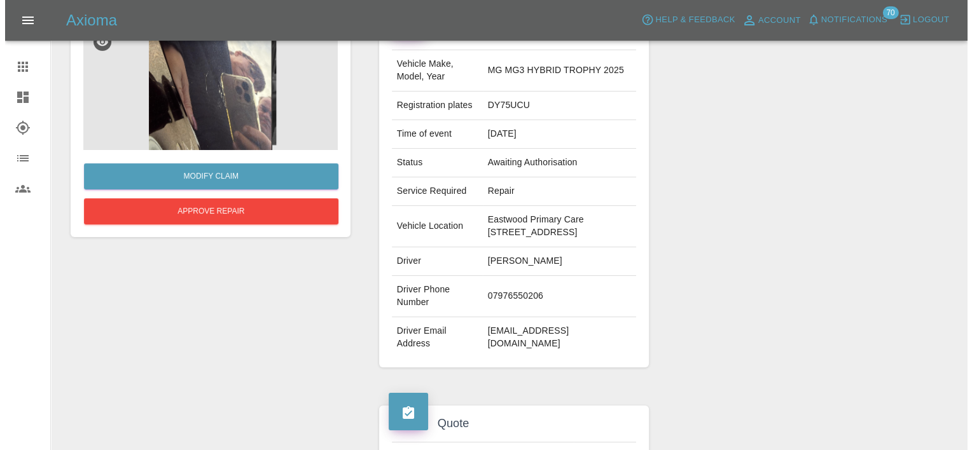
scroll to position [137, 0]
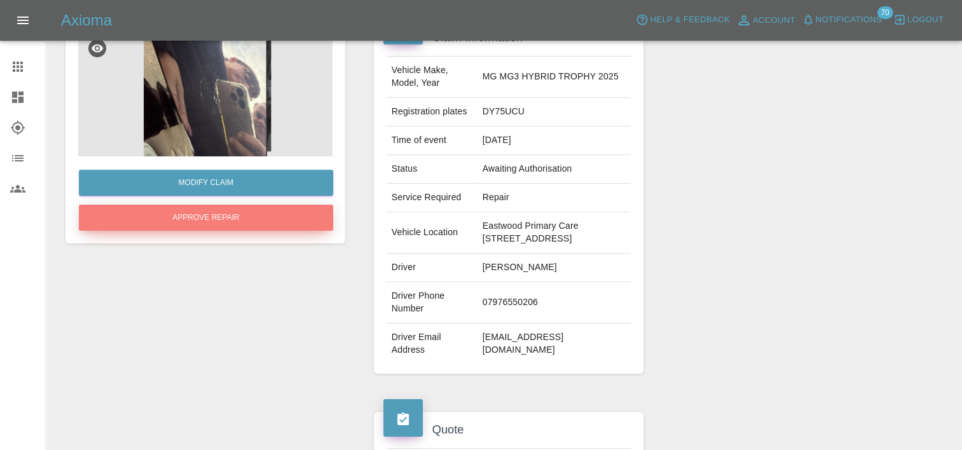
click at [222, 217] on button "Approve Repair" at bounding box center [206, 218] width 254 height 26
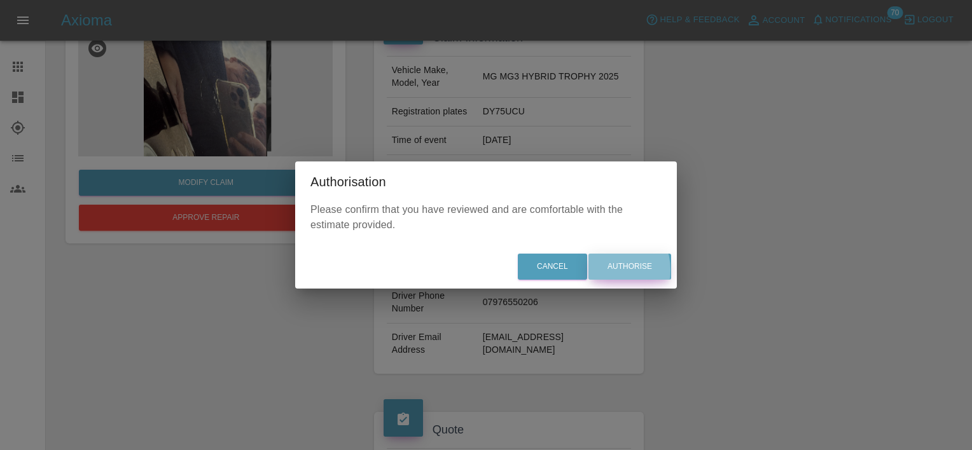
click at [607, 270] on button "Authorise" at bounding box center [629, 267] width 83 height 26
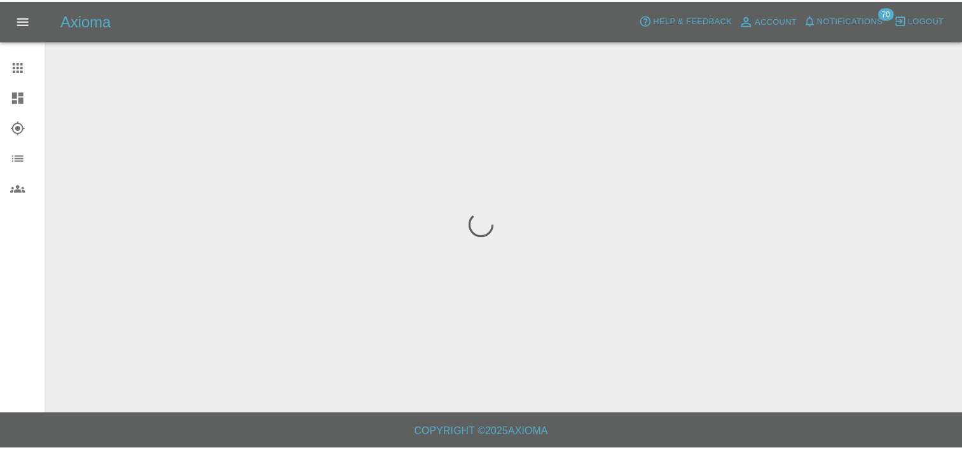
scroll to position [0, 0]
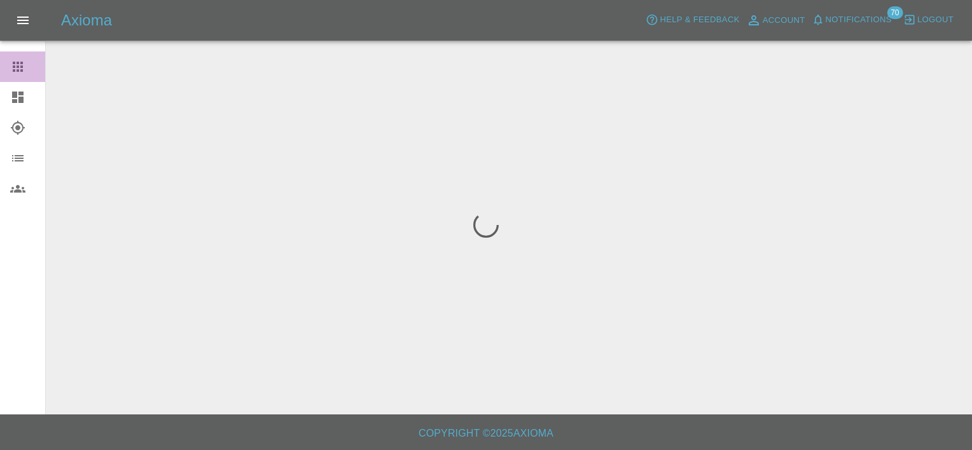
click at [20, 64] on icon at bounding box center [17, 66] width 15 height 15
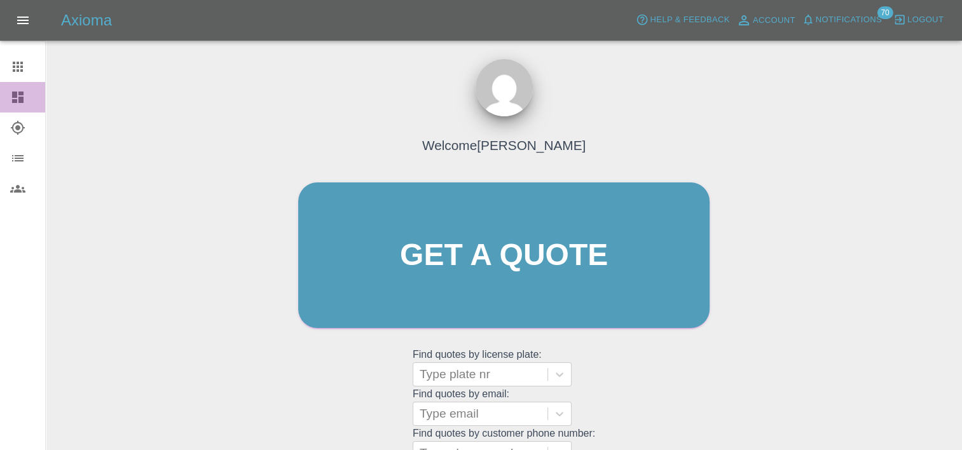
click at [22, 100] on icon at bounding box center [17, 97] width 11 height 11
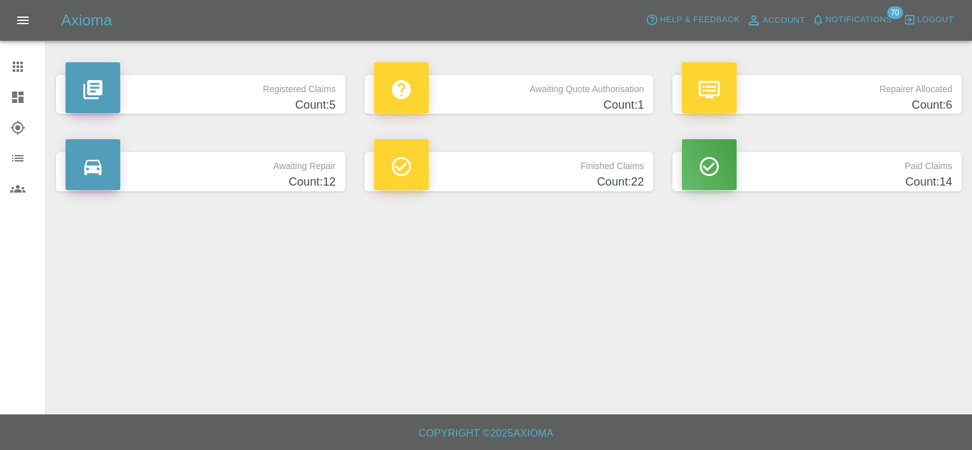
click at [595, 108] on h4 "Count: 1" at bounding box center [509, 105] width 270 height 17
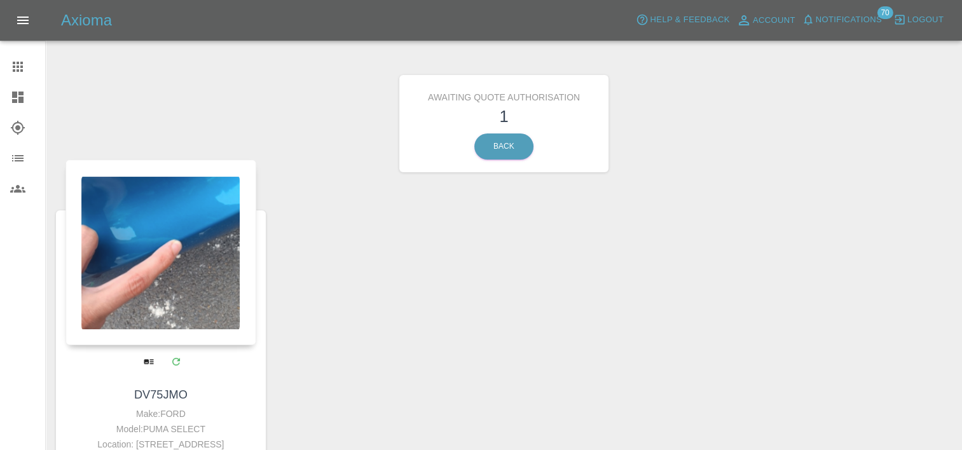
click at [174, 282] on div at bounding box center [160, 253] width 191 height 186
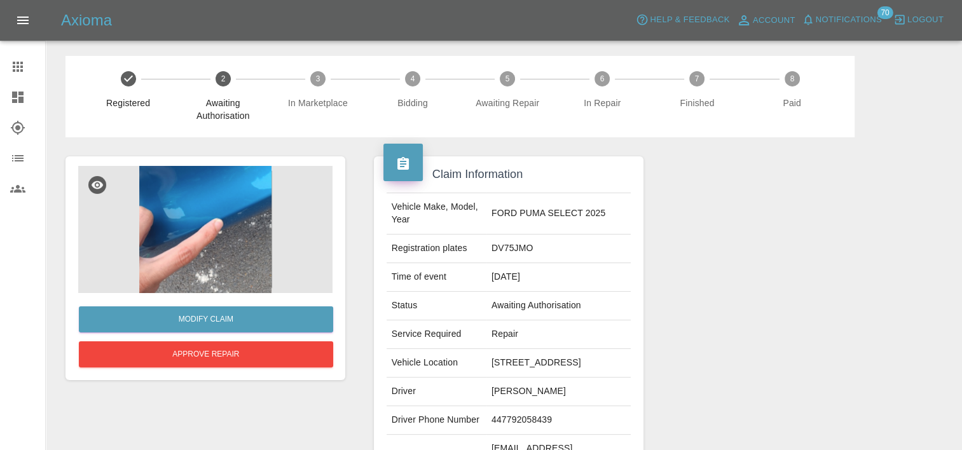
click at [242, 200] on img at bounding box center [205, 229] width 254 height 127
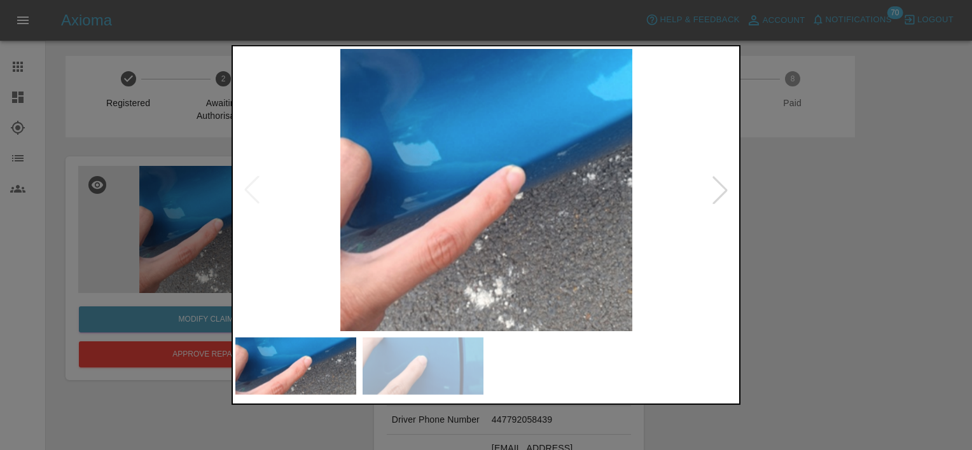
click at [710, 187] on div at bounding box center [720, 190] width 28 height 28
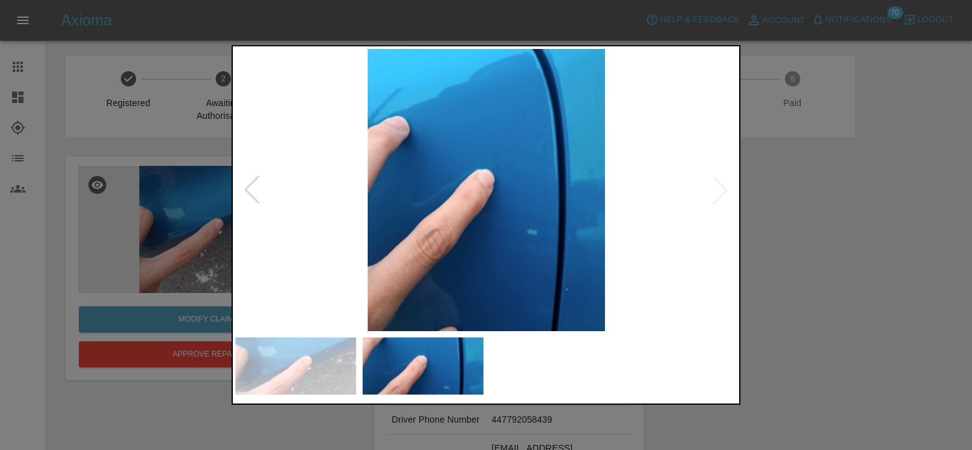
click at [829, 216] on div at bounding box center [486, 225] width 972 height 450
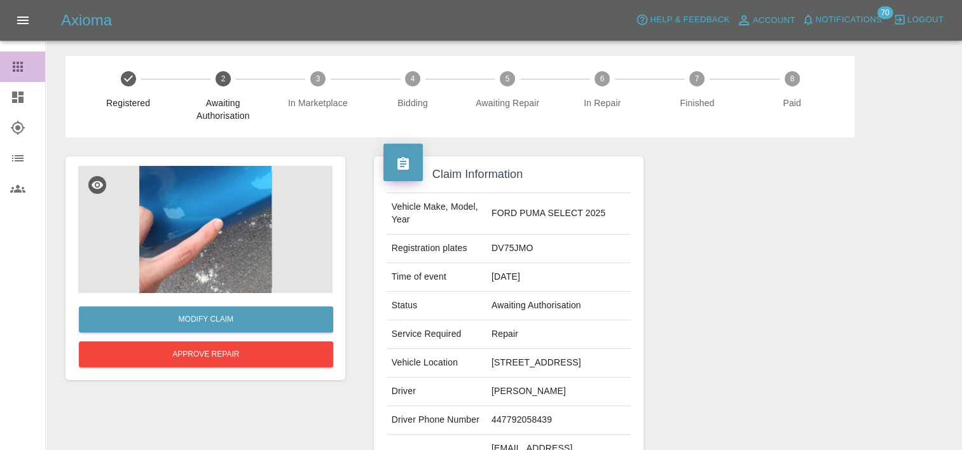
click at [18, 61] on icon at bounding box center [17, 66] width 15 height 15
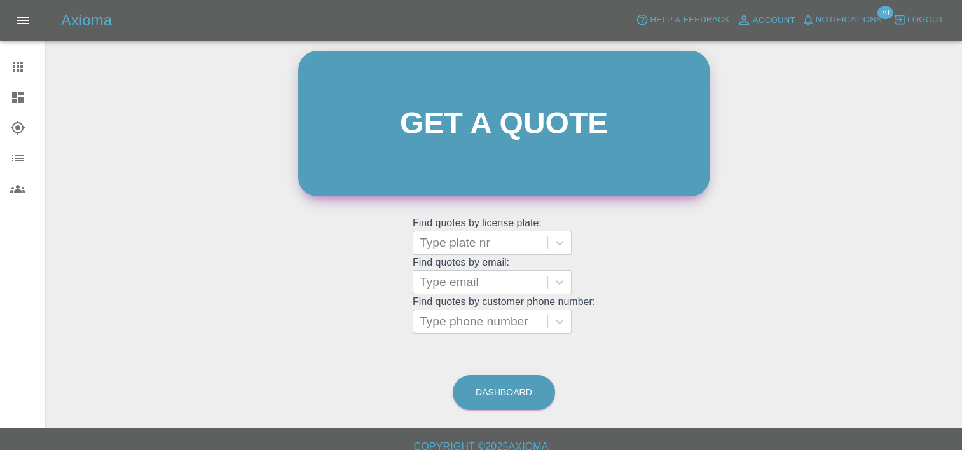
scroll to position [145, 0]
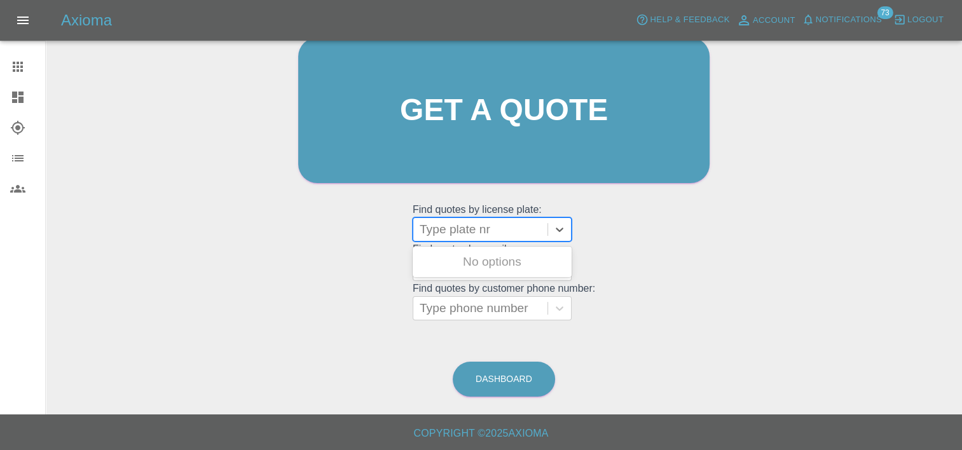
click at [516, 226] on div at bounding box center [480, 230] width 121 height 18
paste input "DY75GHZ"
type input "DY75GHZ"
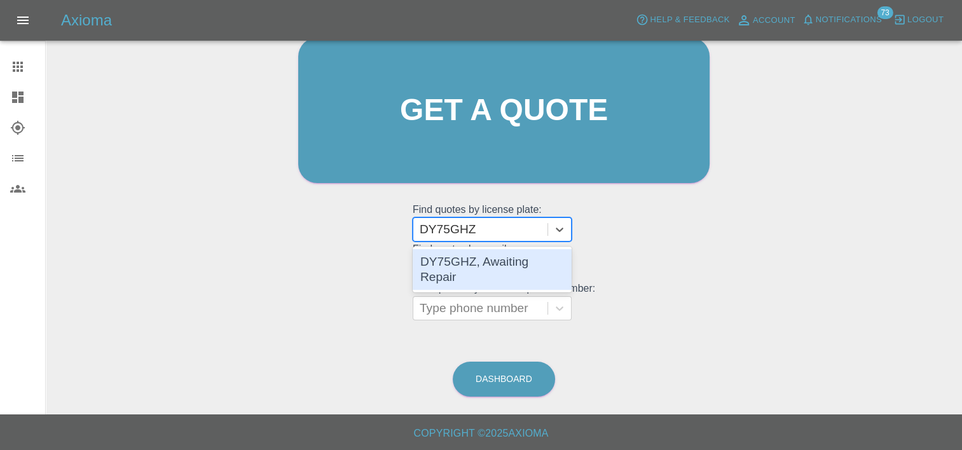
click at [513, 267] on div "DY75GHZ, Awaiting Repair" at bounding box center [492, 269] width 159 height 41
